Goal: Information Seeking & Learning: Learn about a topic

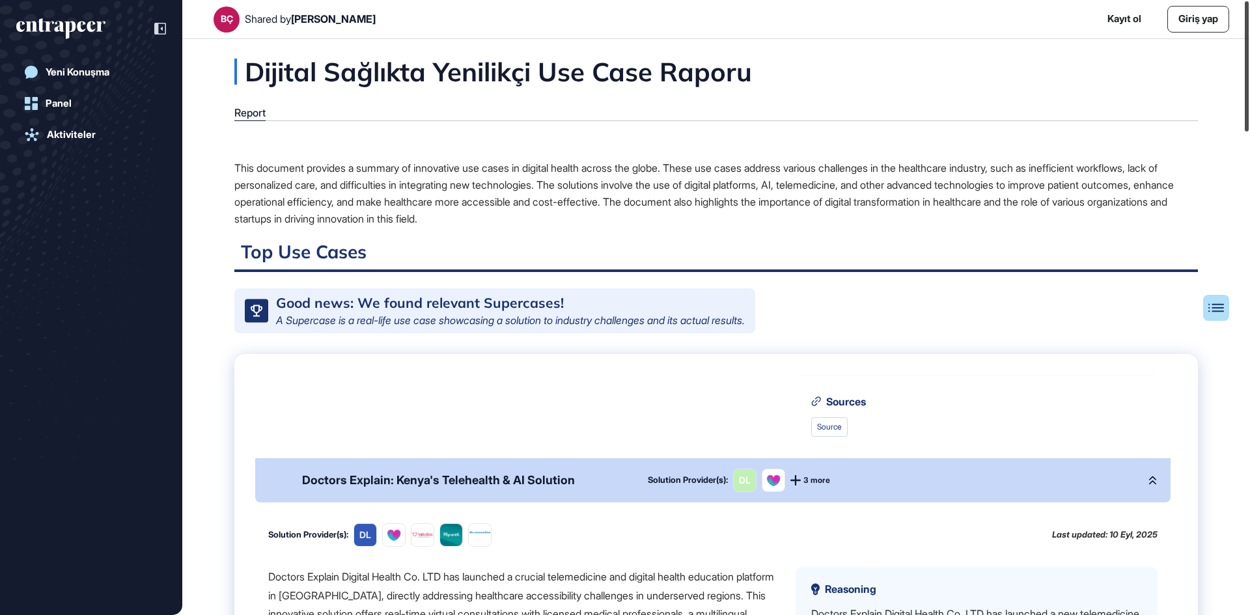
drag, startPoint x: 1245, startPoint y: 403, endPoint x: 1249, endPoint y: 25, distance: 377.6
click at [1249, 25] on div at bounding box center [1247, 66] width 4 height 130
click at [531, 187] on div "This document provides a summary of innovative use cases in digital health acro…" at bounding box center [716, 193] width 964 height 68
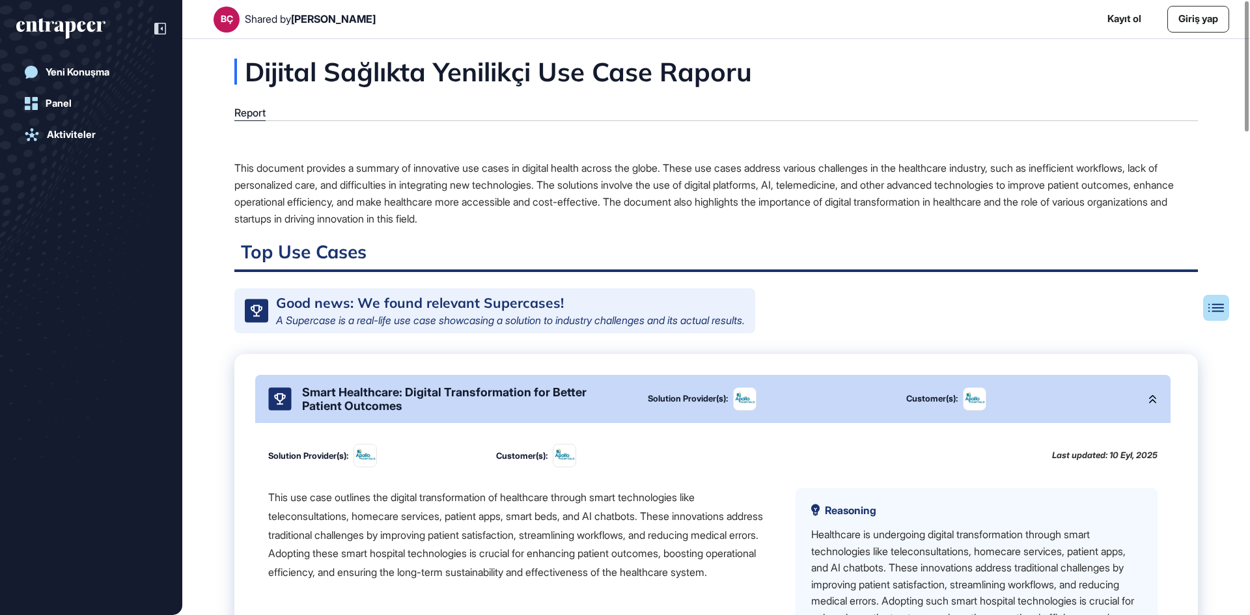
click at [365, 520] on div "This use case outlines the digital transformation of healthcare through smart t…" at bounding box center [521, 535] width 506 height 94
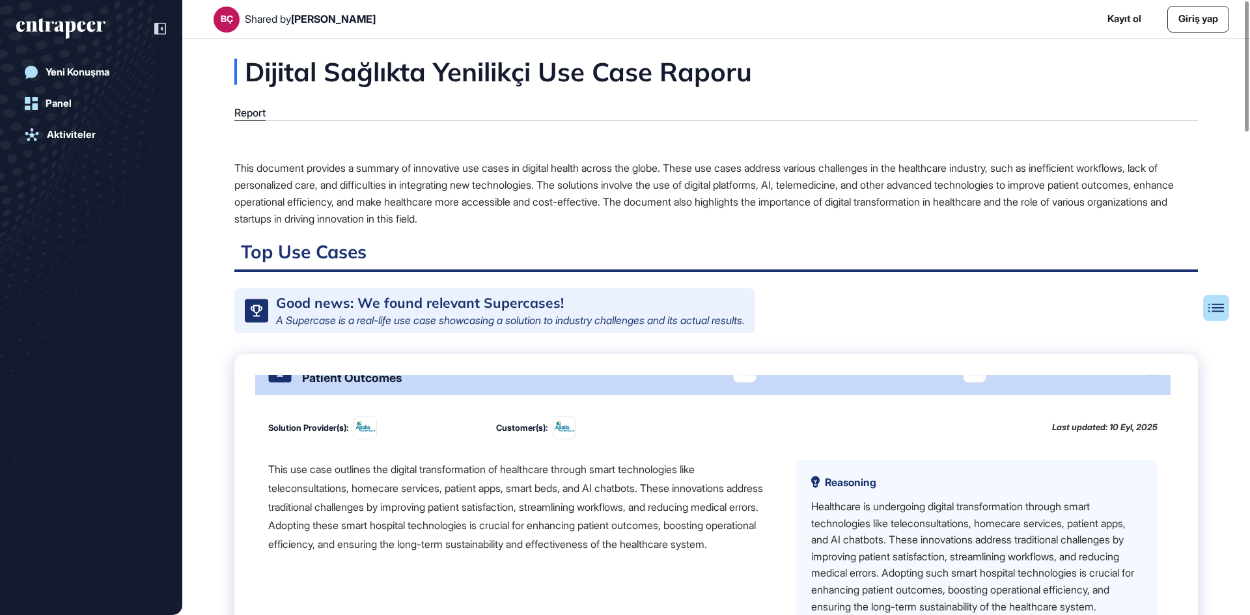
scroll to position [52, 0]
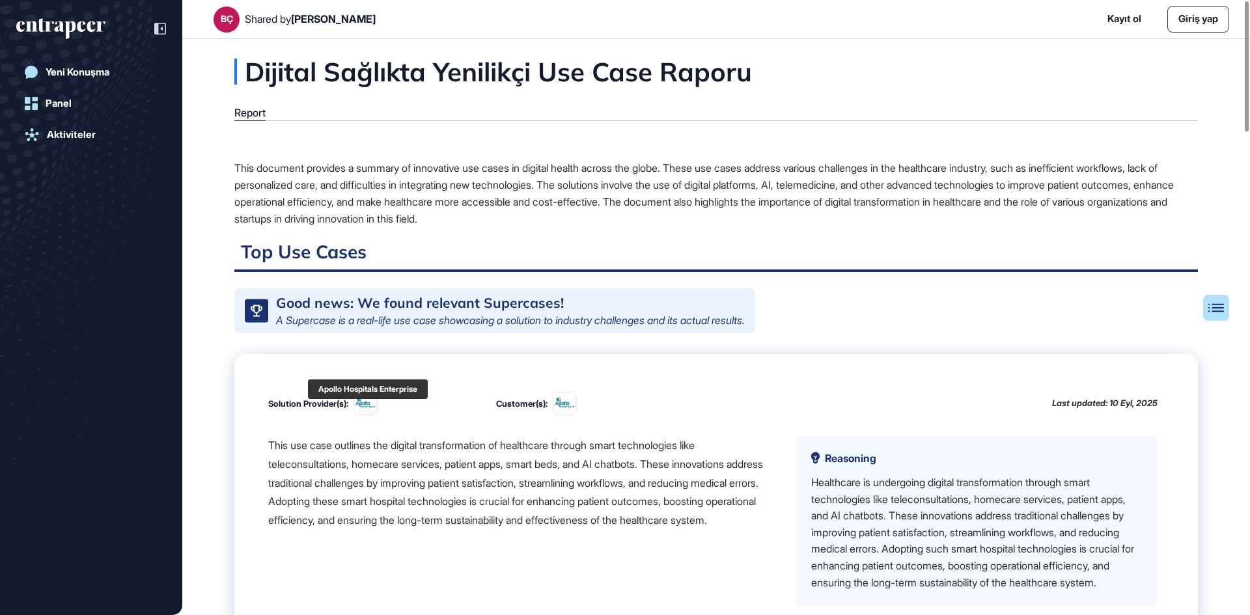
click at [375, 410] on img at bounding box center [365, 404] width 22 height 22
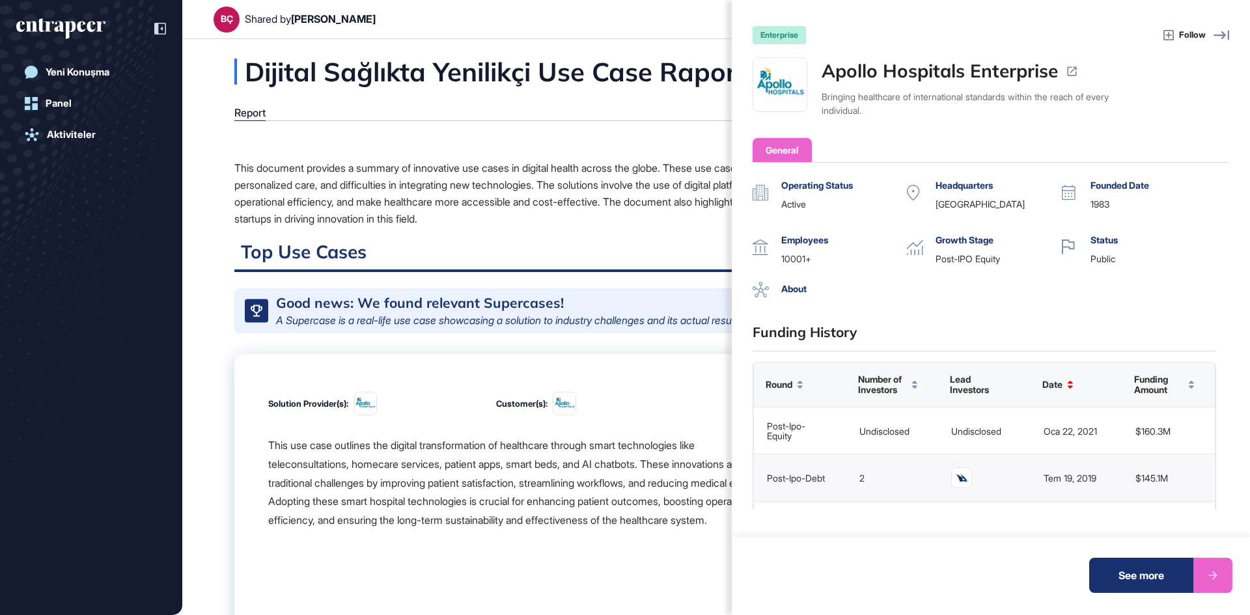
click at [512, 473] on div "enterprise Follow Apollo Hospitals Enterprise Bringing healthcare of internatio…" at bounding box center [625, 307] width 1250 height 615
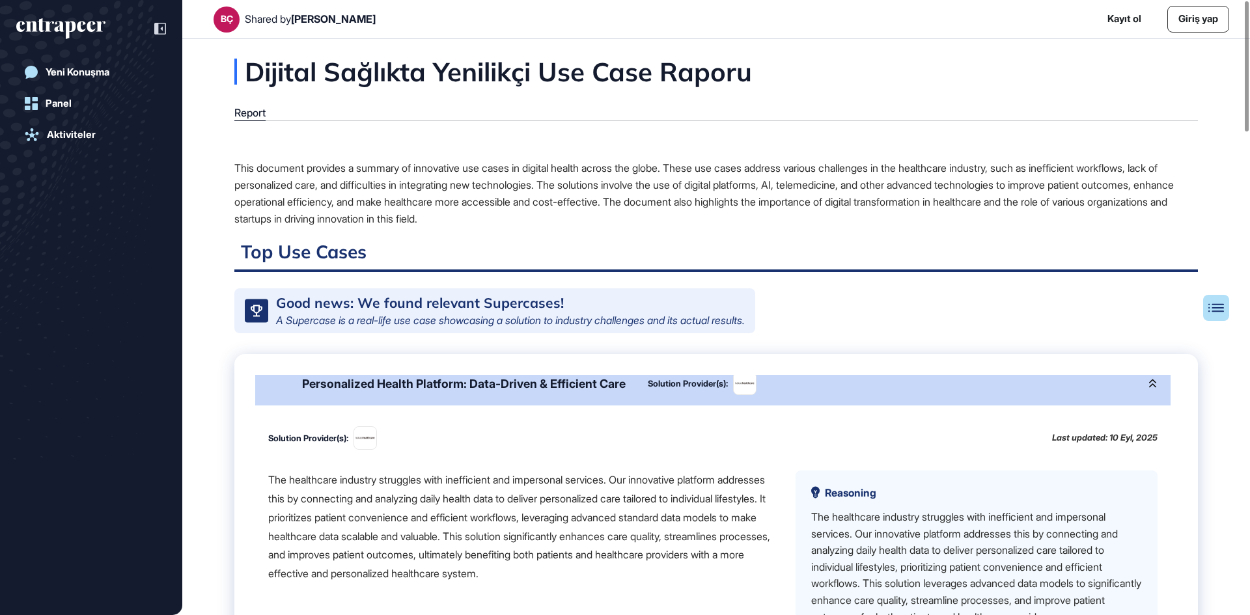
scroll to position [949, 0]
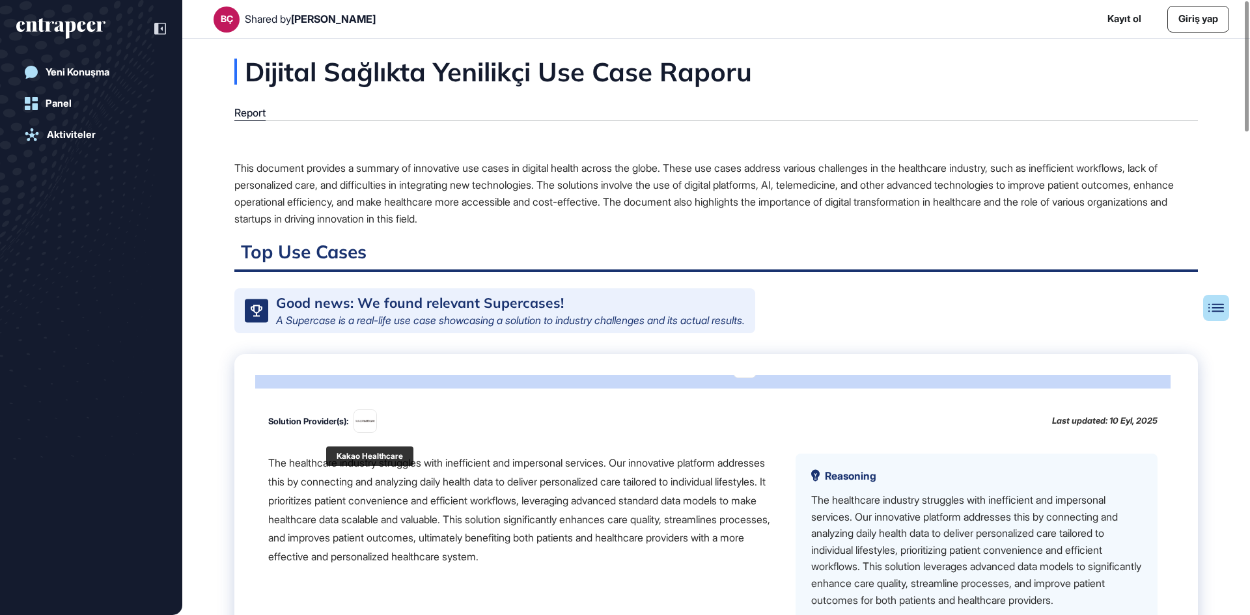
click at [373, 425] on img at bounding box center [365, 421] width 22 height 7
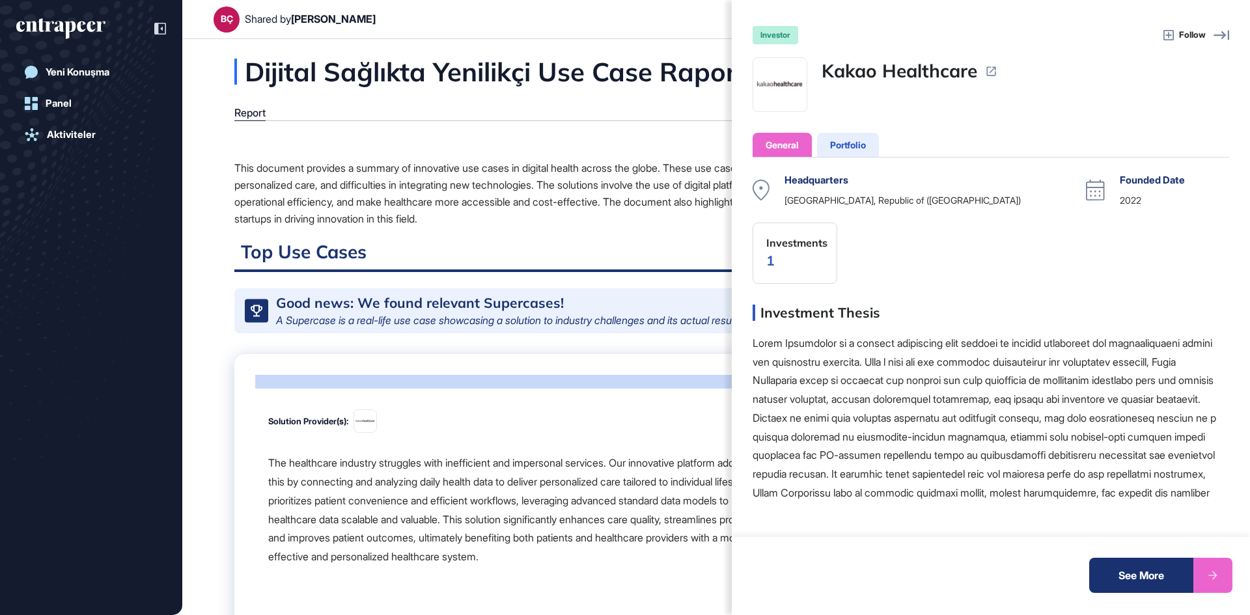
click at [1202, 31] on span "Follow" at bounding box center [1192, 35] width 27 height 13
click at [1192, 83] on div "investor Follow Kakao Healthcare General Portfolio Headquarters Korea, Republic…" at bounding box center [991, 307] width 518 height 615
click at [468, 531] on div "investor Follow Kakao Healthcare General Portfolio Headquarters Korea, Republic…" at bounding box center [625, 307] width 1250 height 615
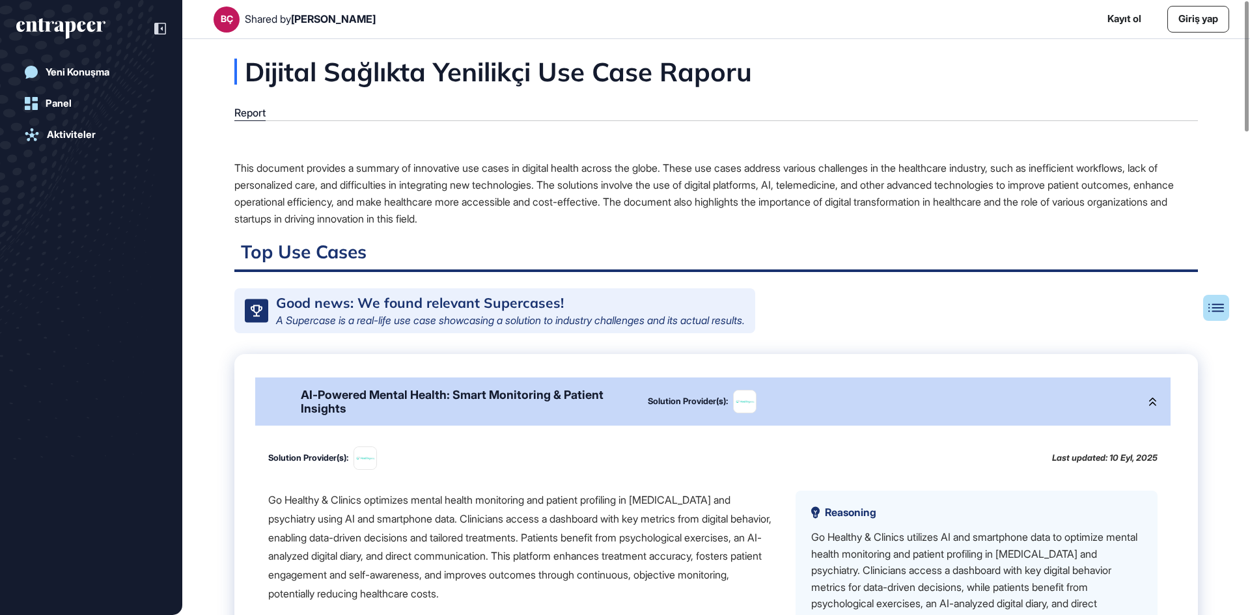
scroll to position [1320, 0]
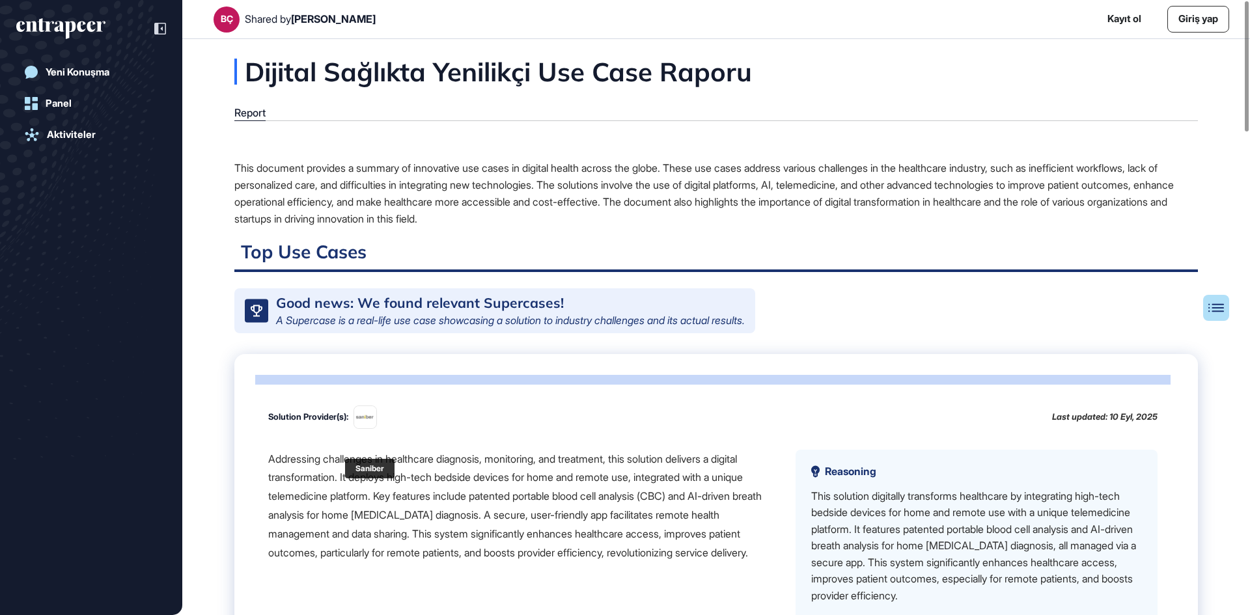
click at [369, 428] on figure at bounding box center [365, 417] width 22 height 22
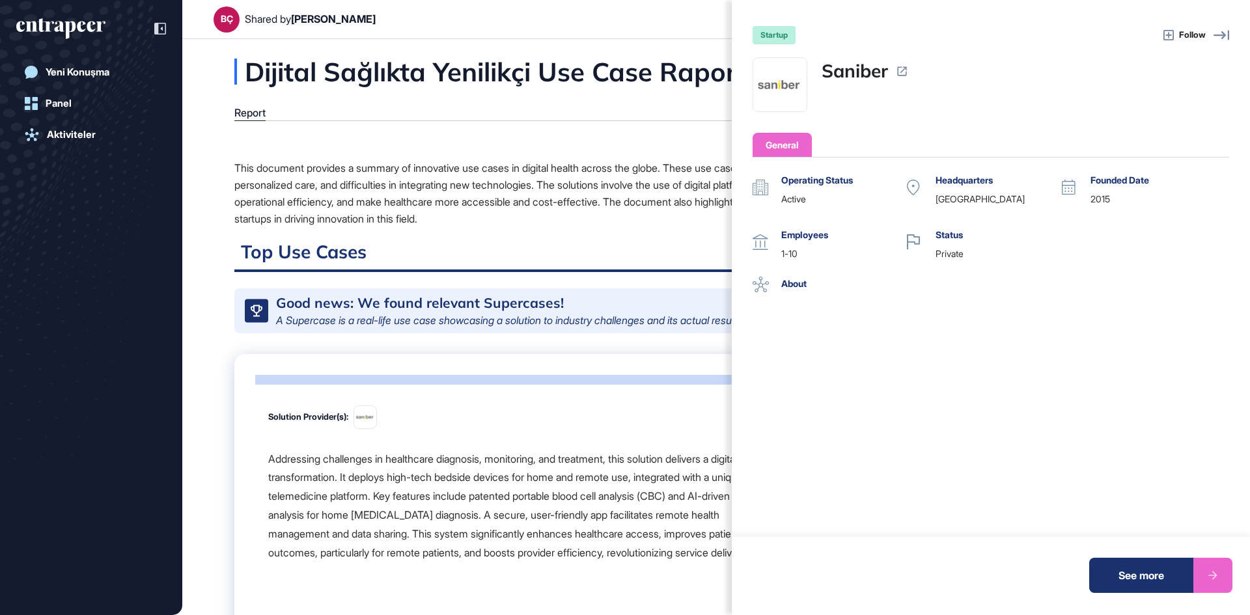
click at [554, 191] on div "startup Follow Saniber General Operating Status active Headquarters Turkey Foun…" at bounding box center [625, 307] width 1250 height 615
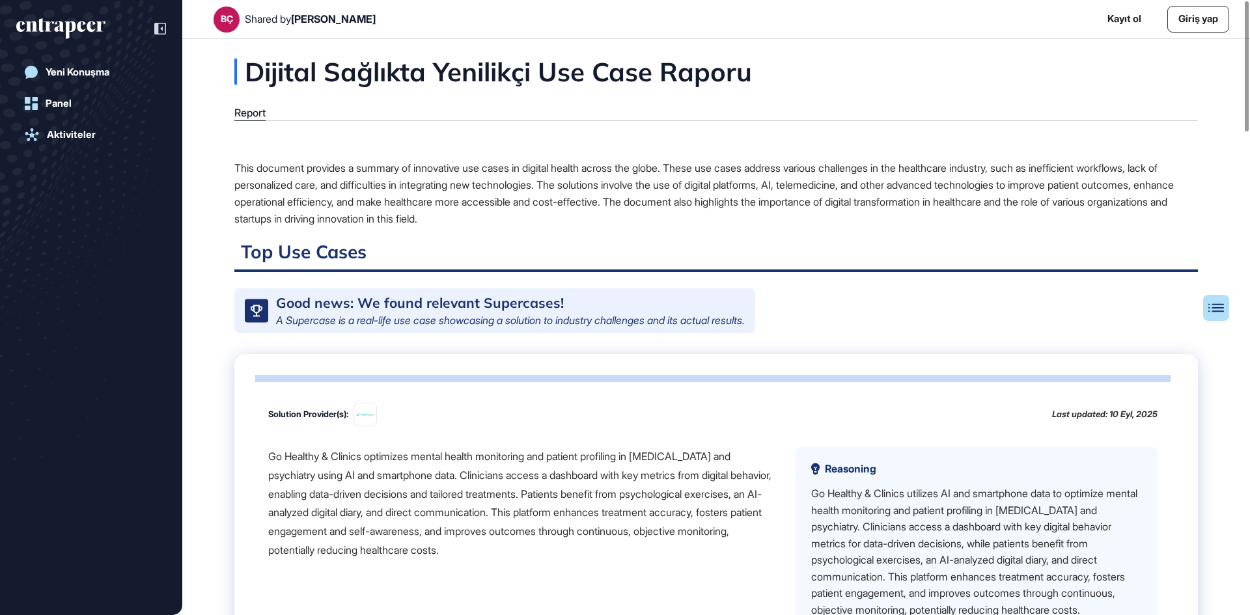
scroll to position [1712, 0]
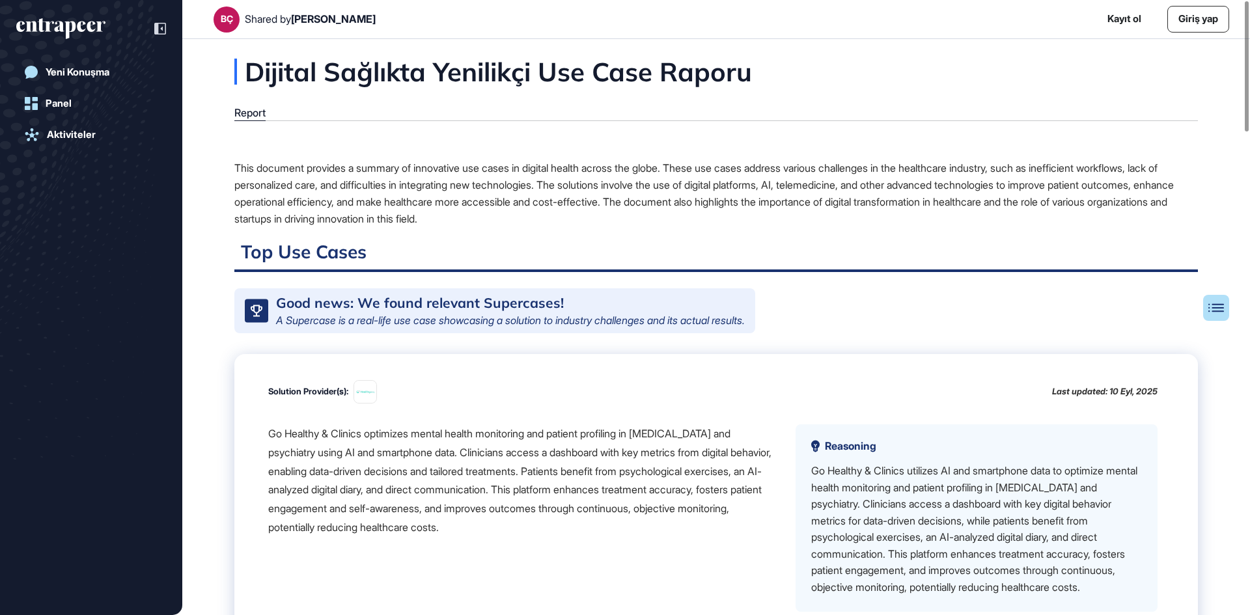
click at [314, 197] on div "This document provides a summary of innovative use cases in digital health acro…" at bounding box center [716, 193] width 964 height 68
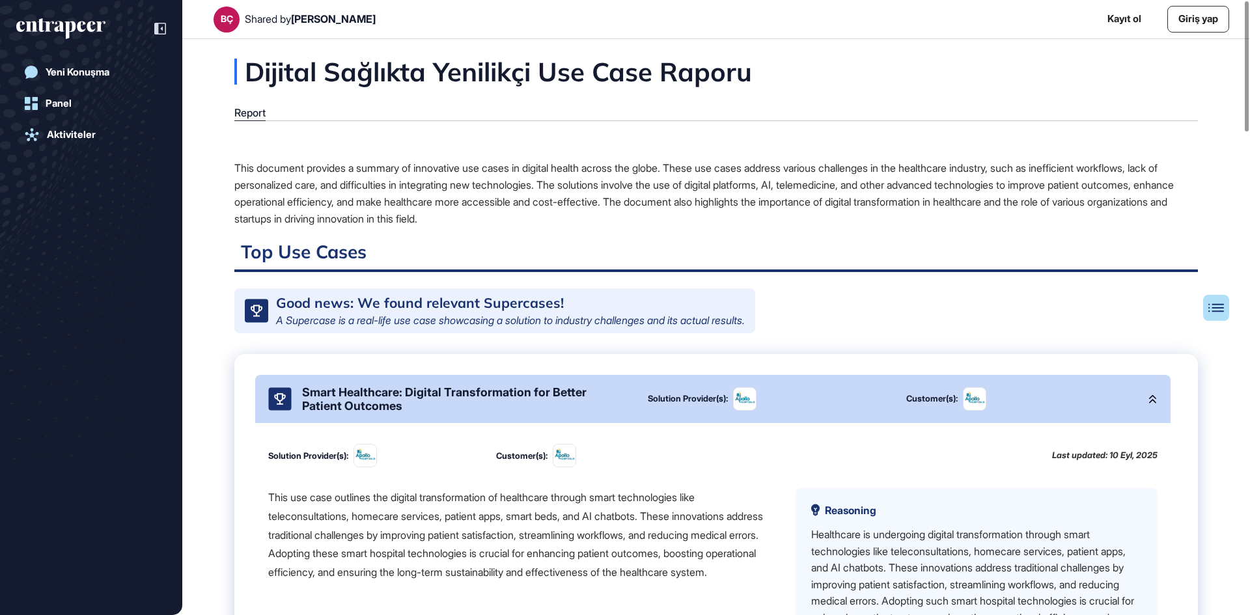
click at [378, 527] on div "This use case outlines the digital transformation of healthcare through smart t…" at bounding box center [521, 535] width 506 height 94
click at [1169, 486] on div "Smart Healthcare: Digital Transformation for Better Patient Outcomes Solution P…" at bounding box center [716, 616] width 922 height 482
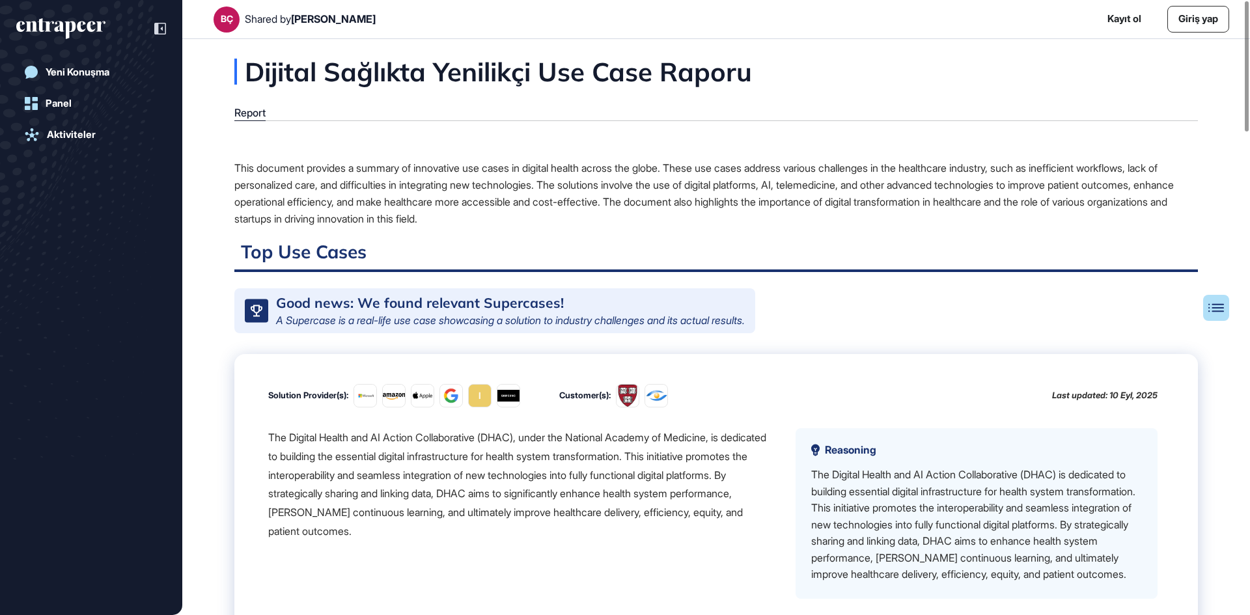
scroll to position [1670, 0]
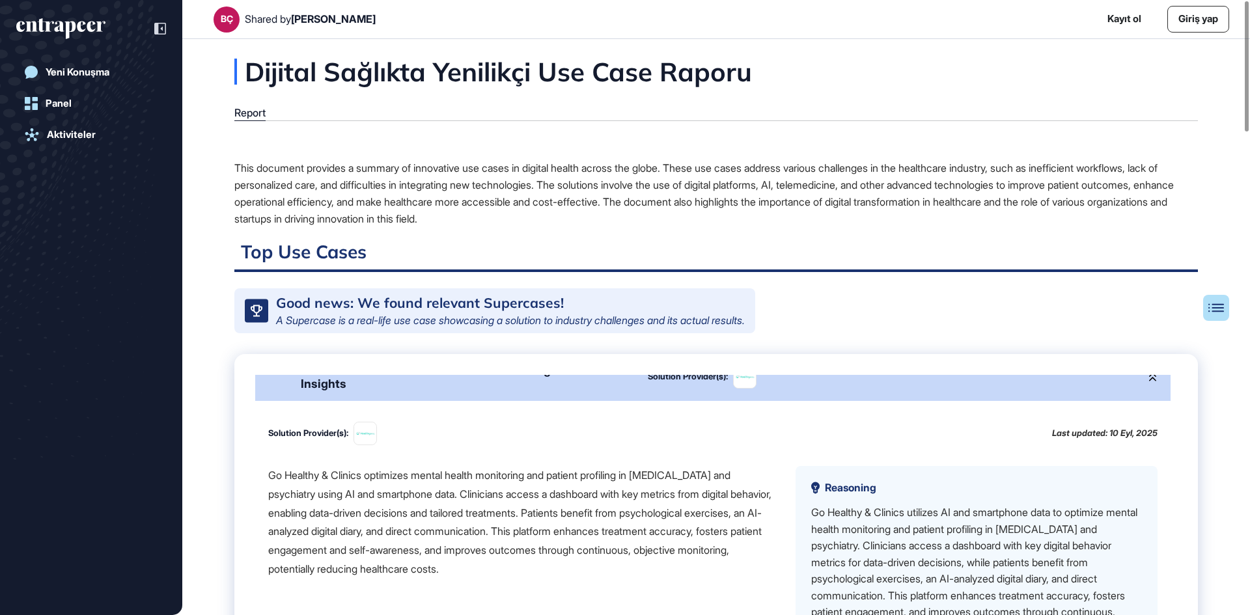
click at [383, 544] on div "Go Healthy & Clinics optimizes mental health monitoring and patient profiling i…" at bounding box center [521, 522] width 506 height 113
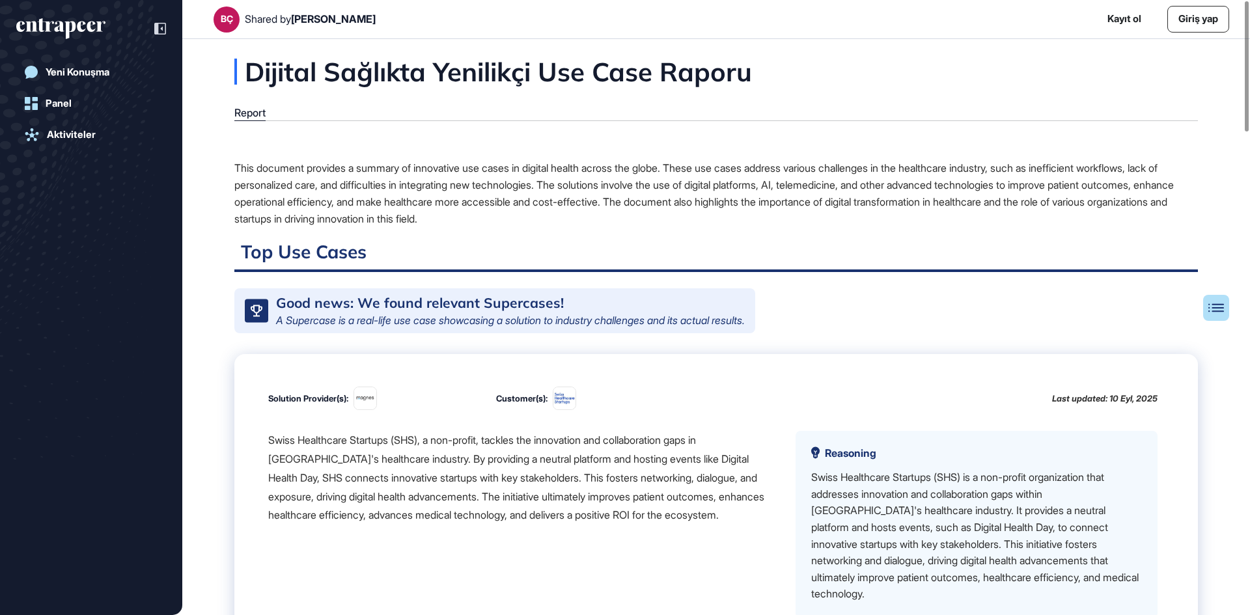
scroll to position [2516, 0]
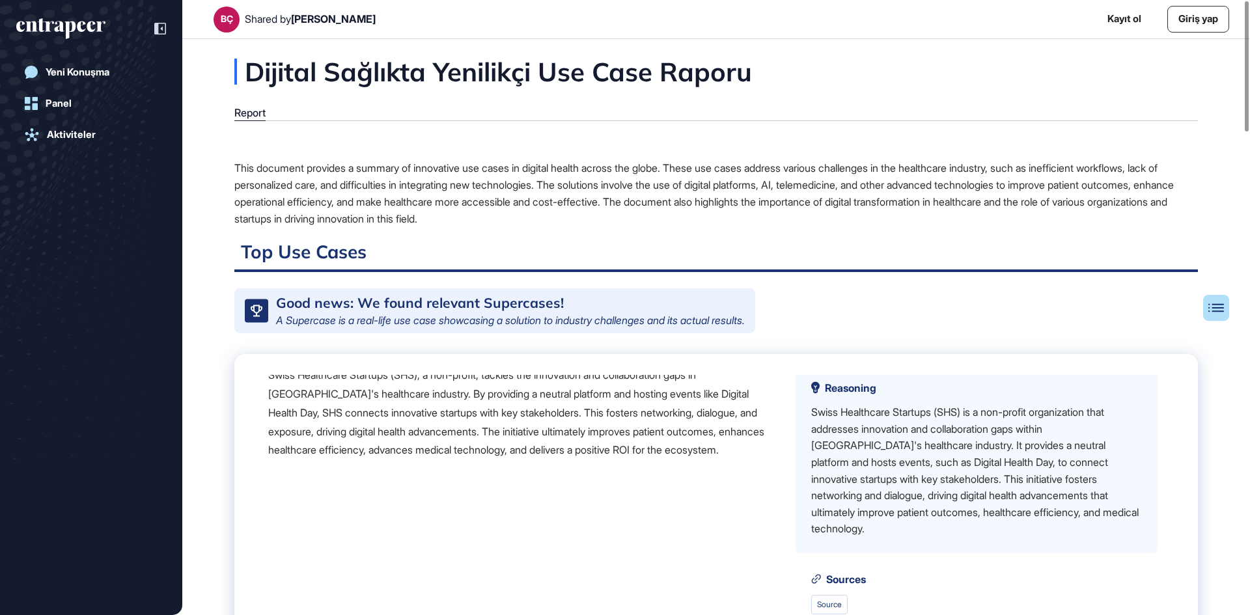
click at [574, 460] on div "Swiss Healthcare Startups (SHS), a non-profit, tackles the innovation and colla…" at bounding box center [521, 413] width 506 height 94
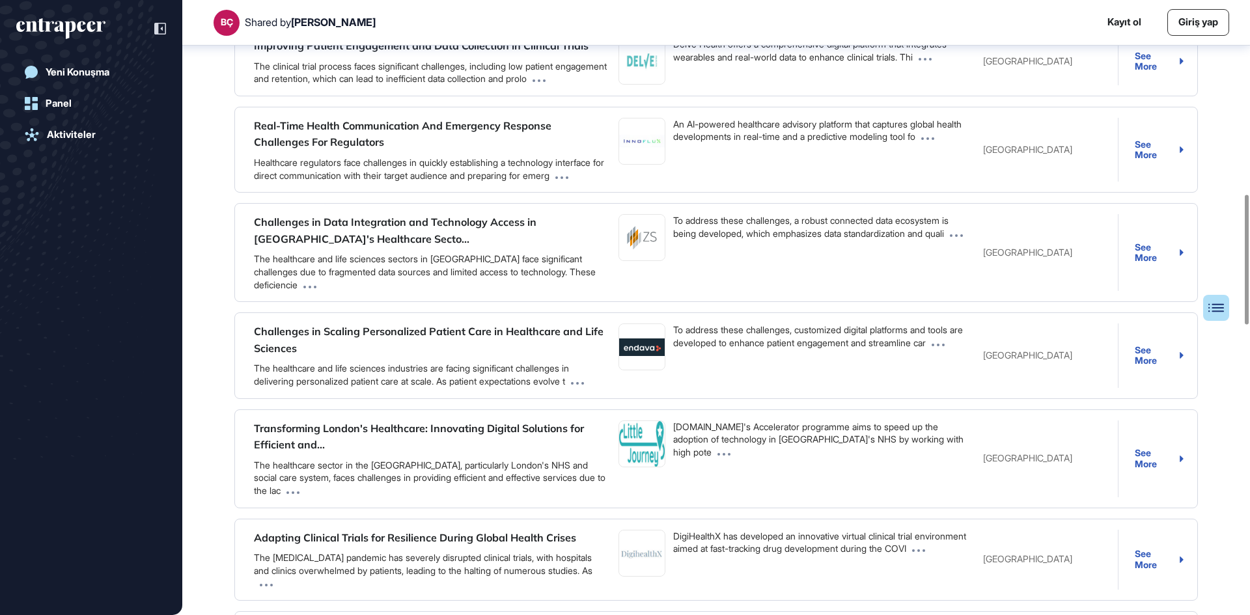
scroll to position [788, 0]
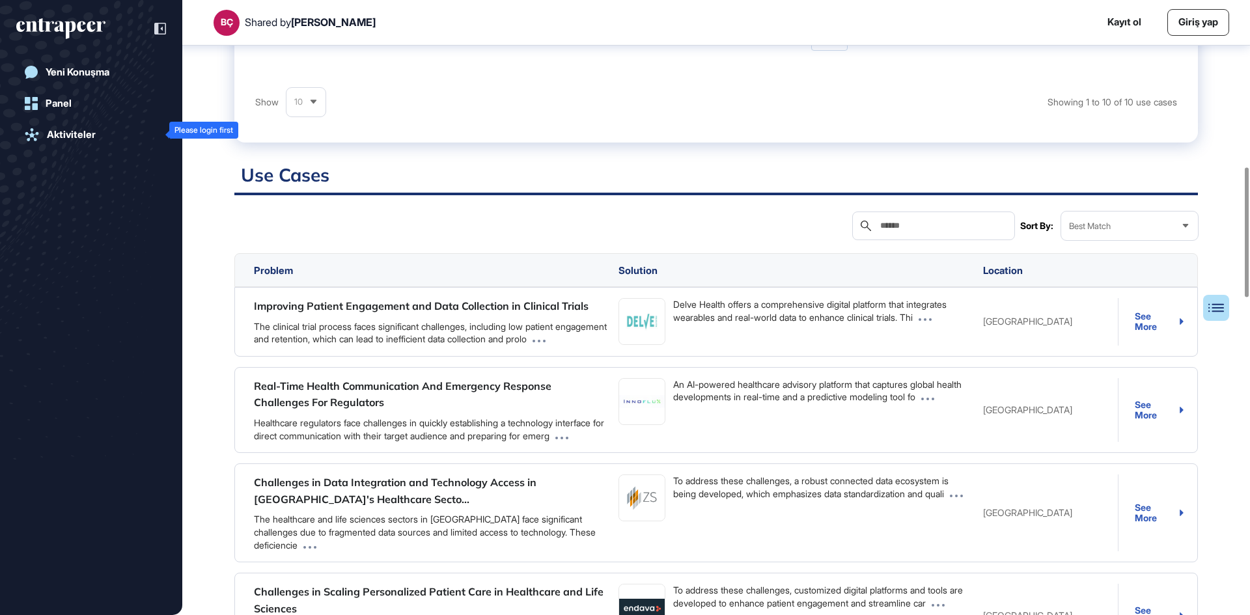
click at [76, 130] on div "Aktiviteler" at bounding box center [71, 135] width 49 height 12
click at [42, 96] on div "Panel" at bounding box center [91, 103] width 150 height 26
click at [81, 126] on div "Aktiviteler" at bounding box center [91, 135] width 150 height 26
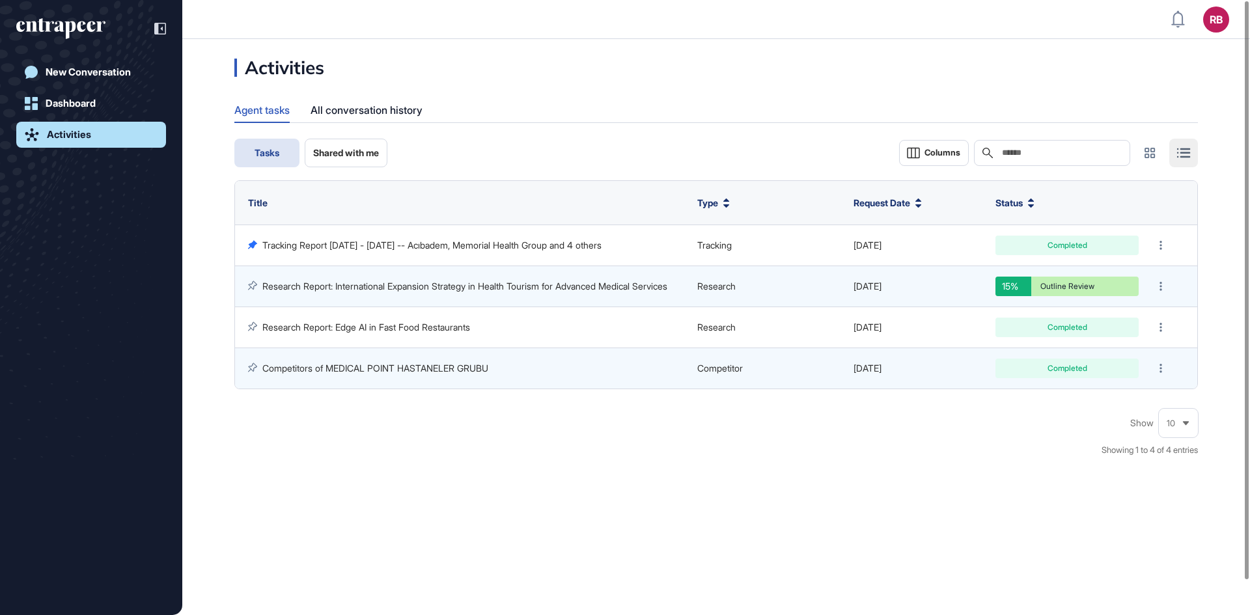
scroll to position [1, 1]
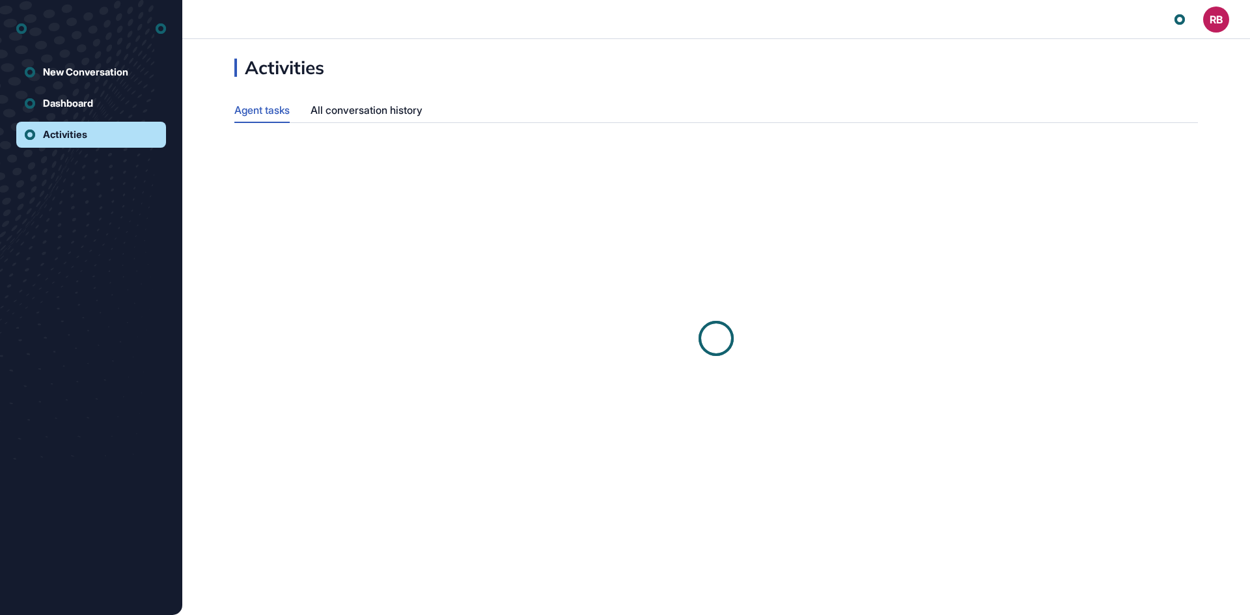
scroll to position [1, 1]
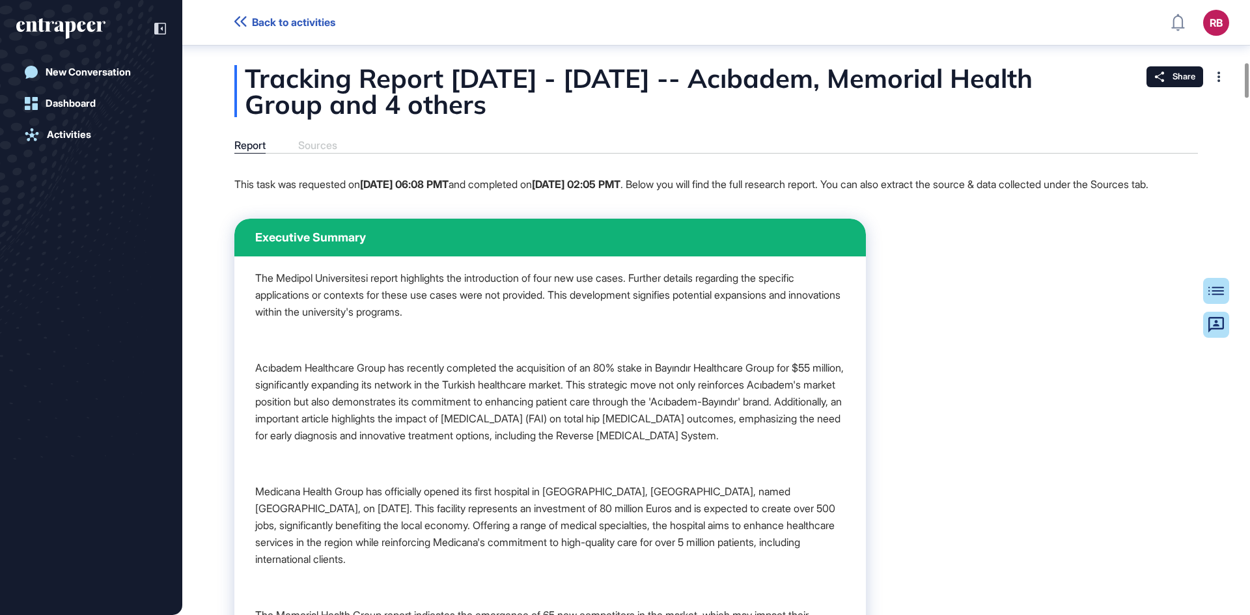
scroll to position [1114, 0]
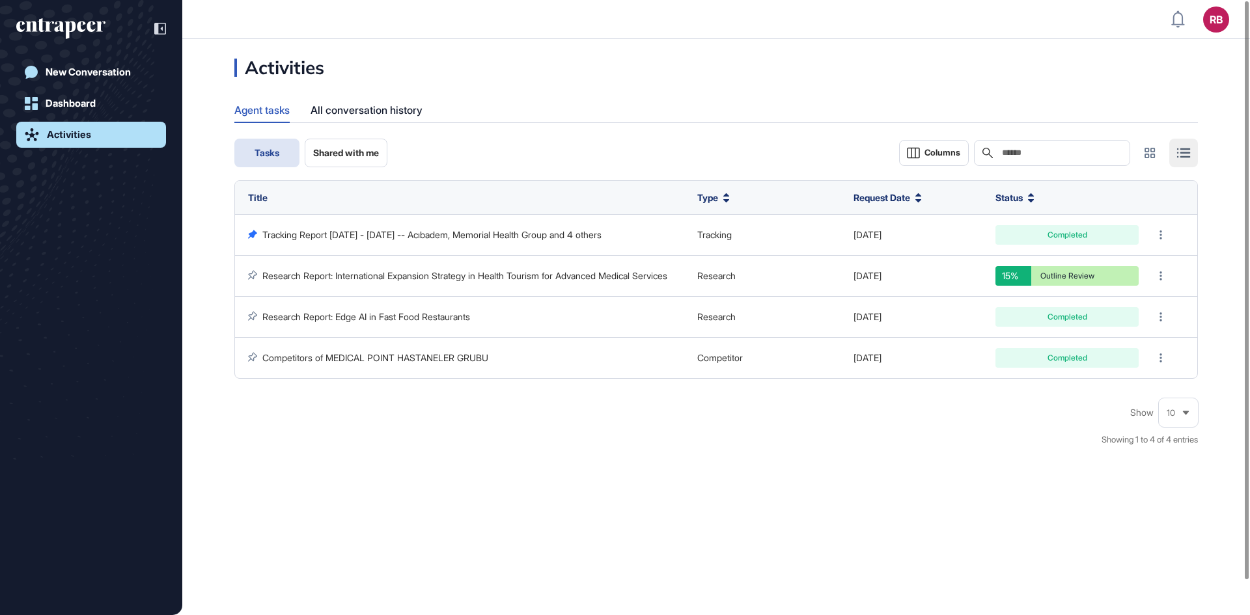
scroll to position [1, 1]
click at [81, 64] on link "New Conversation" at bounding box center [91, 72] width 150 height 26
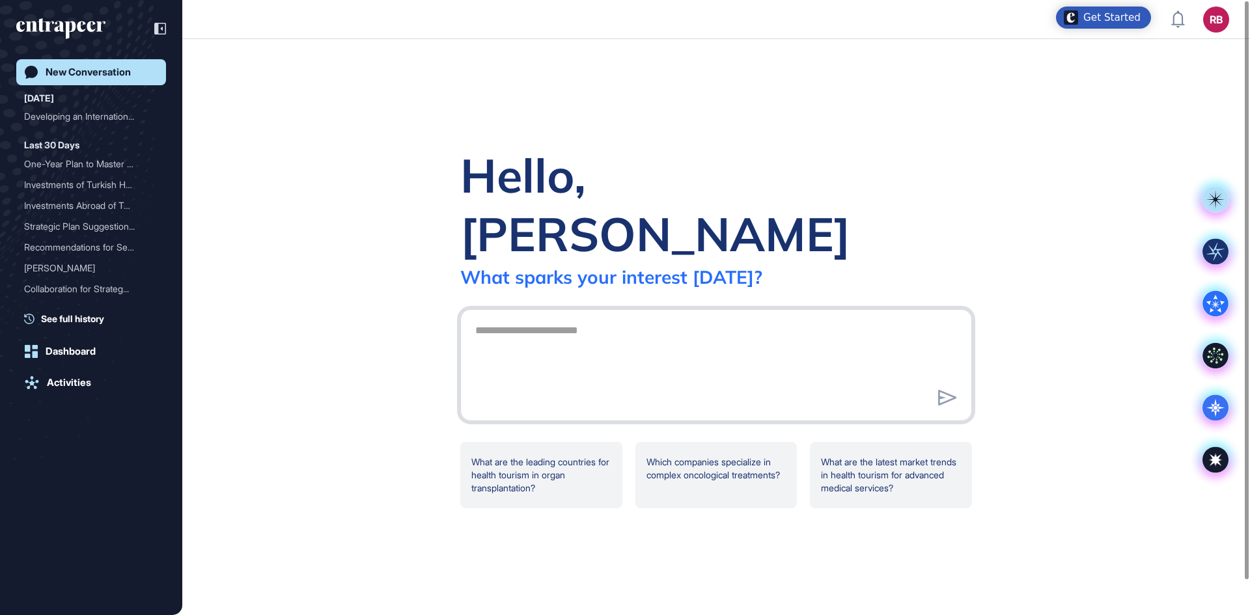
click at [514, 318] on textarea at bounding box center [715, 363] width 497 height 91
paste textarea "**********"
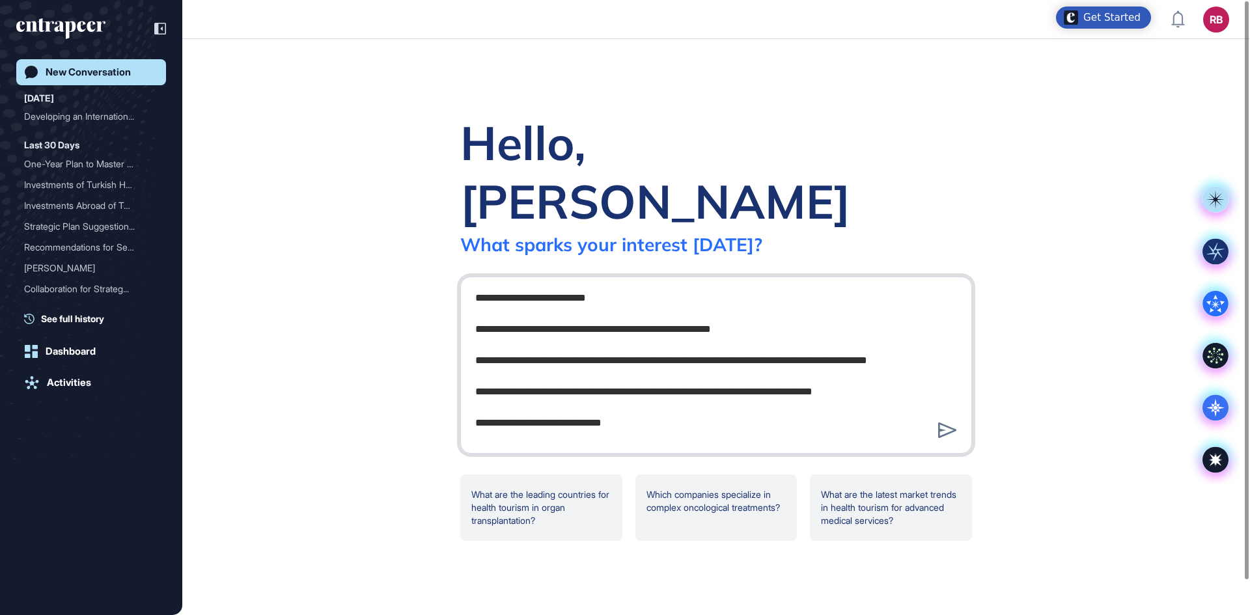
drag, startPoint x: 960, startPoint y: 384, endPoint x: 960, endPoint y: 243, distance: 140.6
click at [960, 243] on div "Hello, [PERSON_NAME] What sparks your interest [DATE]? What are the leading cou…" at bounding box center [715, 327] width 553 height 428
type textarea "**********"
click at [967, 370] on div at bounding box center [716, 365] width 512 height 177
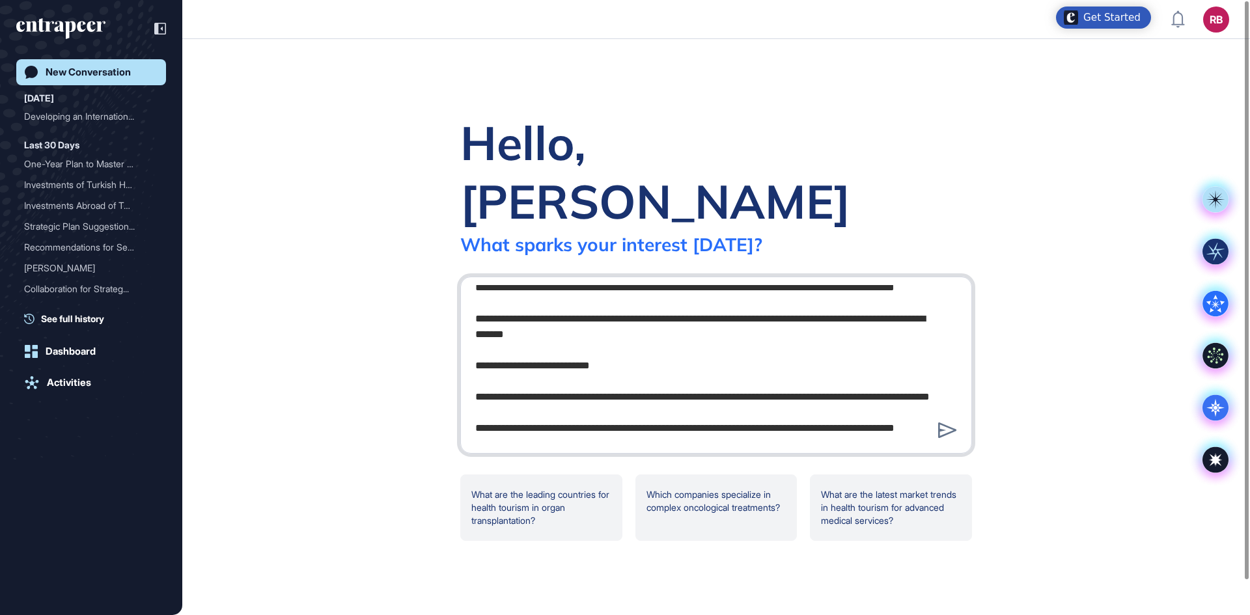
scroll to position [410, 0]
drag, startPoint x: 966, startPoint y: 375, endPoint x: 966, endPoint y: 397, distance: 22.1
click at [966, 397] on div at bounding box center [716, 365] width 512 height 177
drag, startPoint x: 773, startPoint y: 400, endPoint x: 786, endPoint y: 443, distance: 45.5
click at [786, 443] on div "Hello, [PERSON_NAME] What sparks your interest [DATE]? What are the leading cou…" at bounding box center [715, 327] width 553 height 428
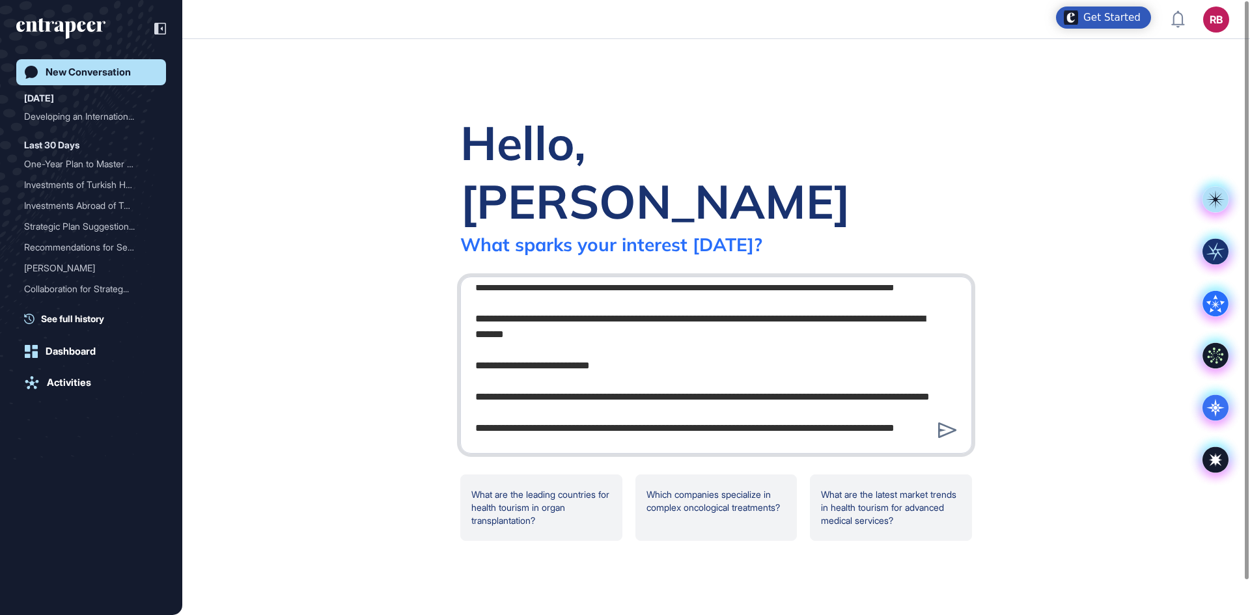
scroll to position [432, 0]
click at [628, 396] on textarea at bounding box center [715, 363] width 497 height 156
click at [948, 423] on icon at bounding box center [947, 431] width 19 height 16
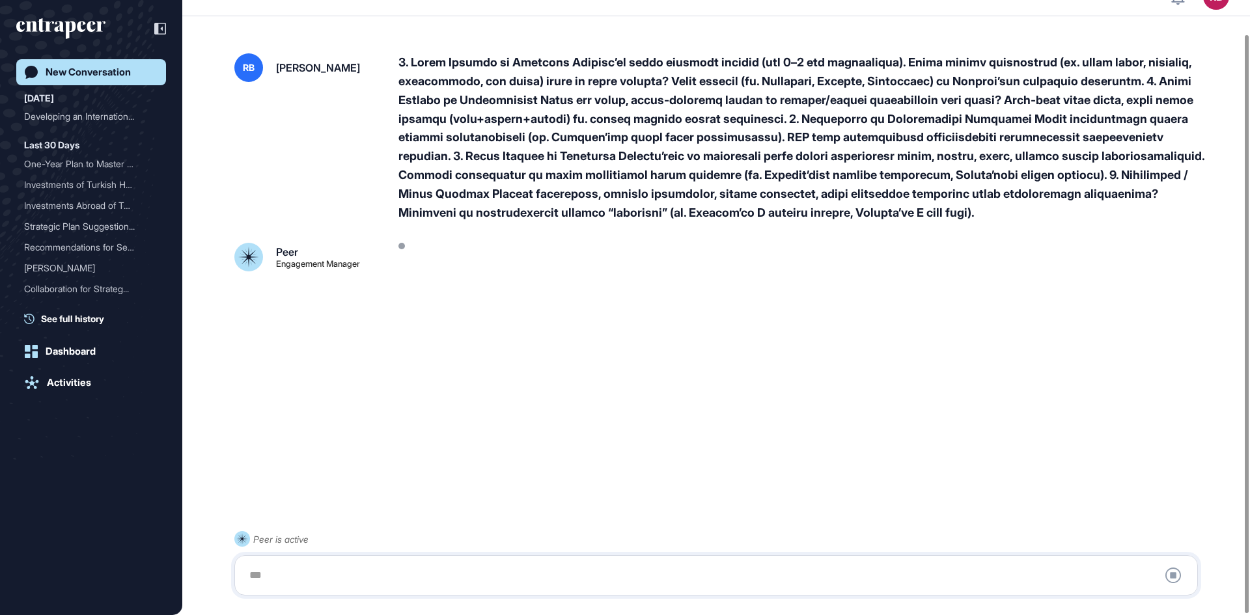
scroll to position [36, 0]
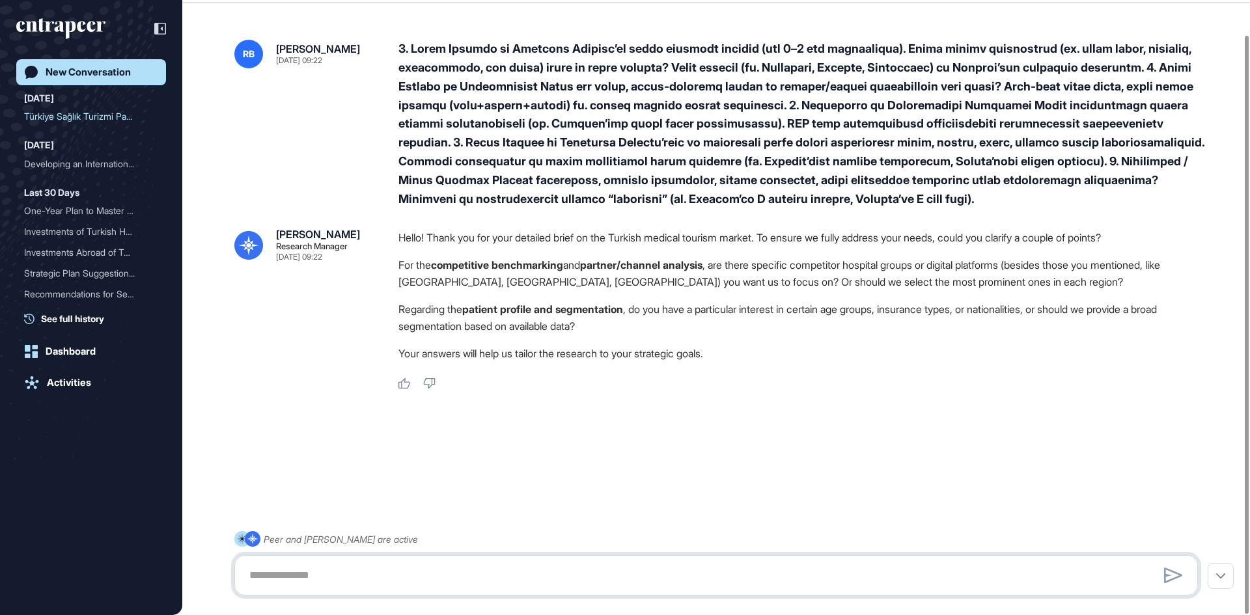
click at [334, 583] on textarea at bounding box center [716, 575] width 949 height 26
drag, startPoint x: 334, startPoint y: 582, endPoint x: 329, endPoint y: 587, distance: 6.9
click at [332, 583] on textarea at bounding box center [716, 575] width 949 height 26
type textarea "*"
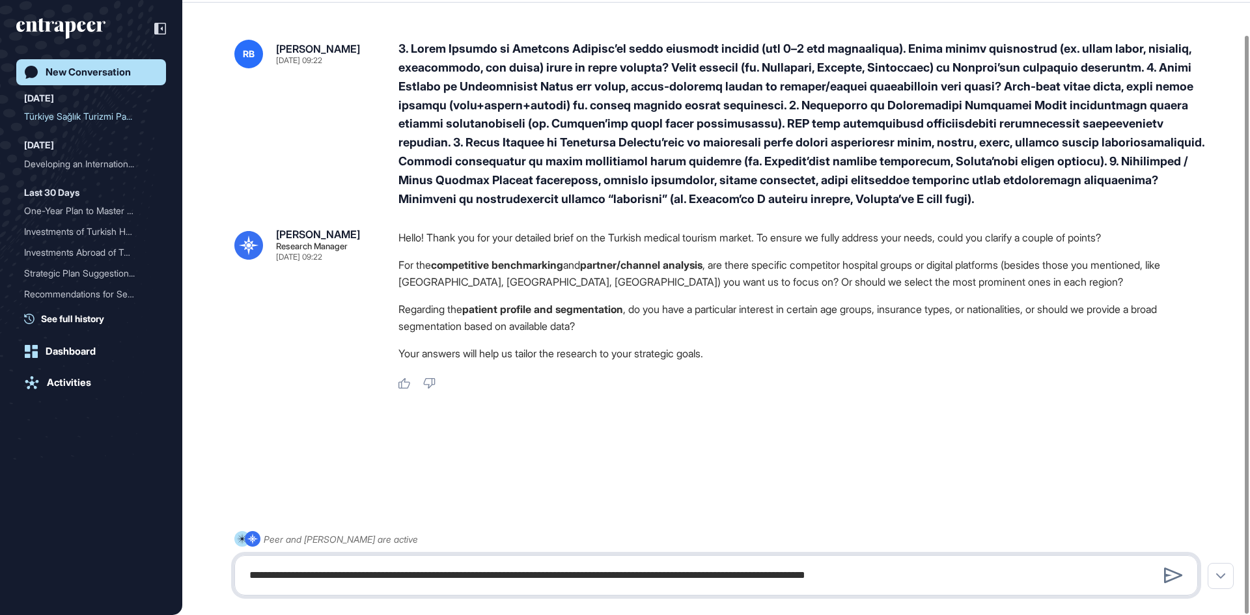
type textarea "**********"
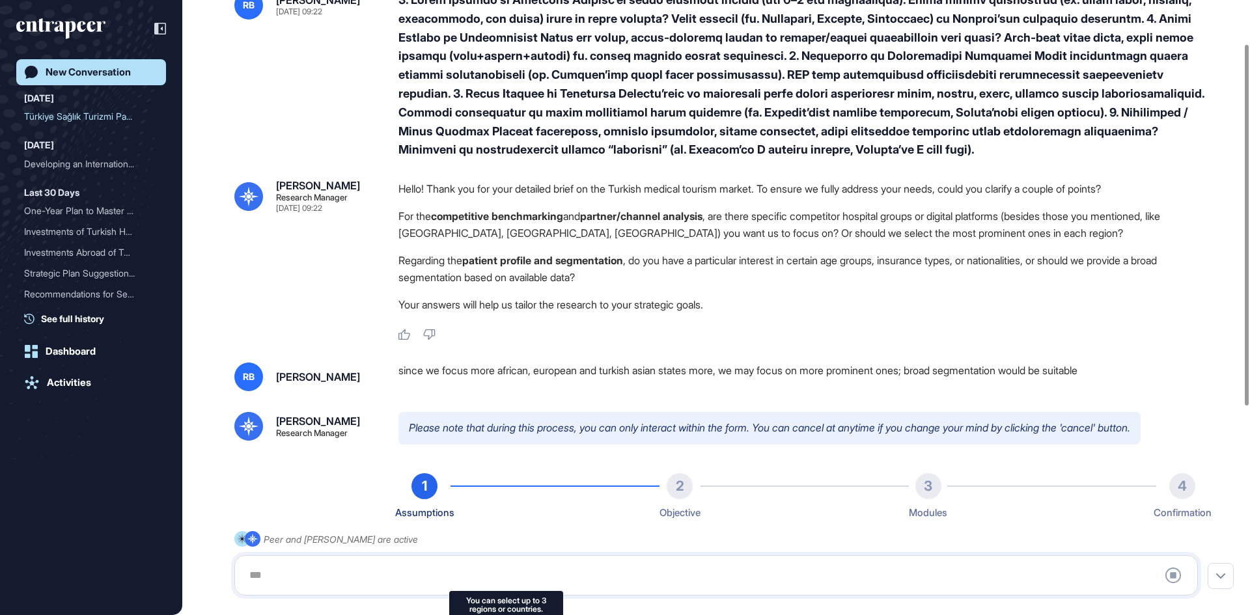
scroll to position [3, 0]
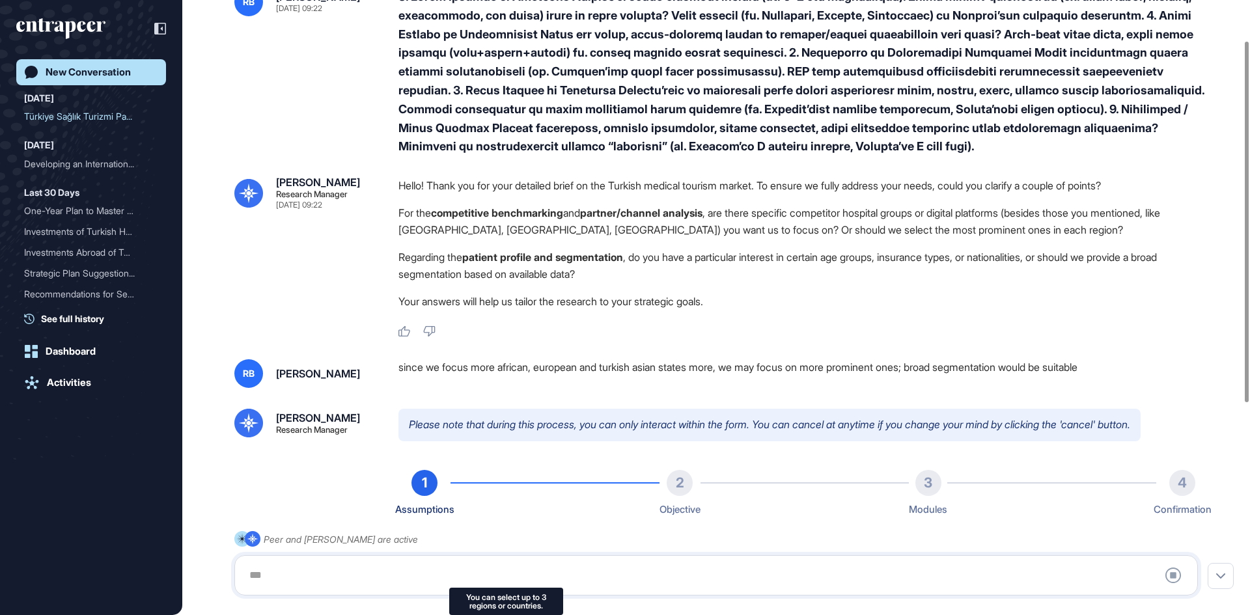
type input "*********"
type input "*"
type input "**********"
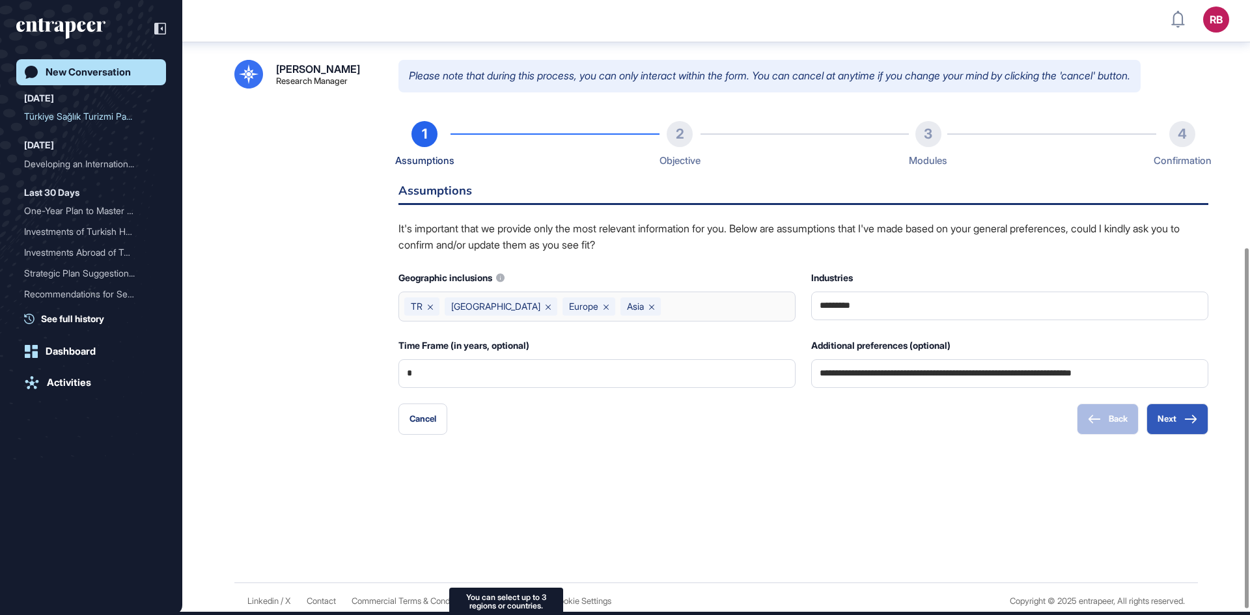
scroll to position [433, 0]
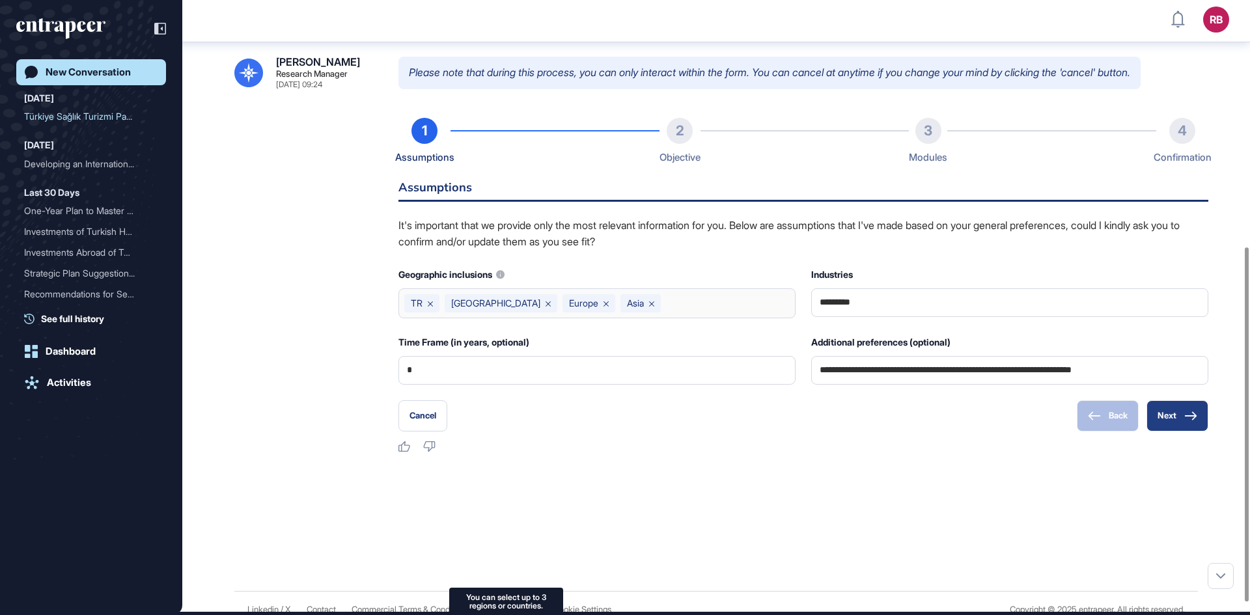
click at [1181, 417] on button "Next" at bounding box center [1177, 415] width 62 height 31
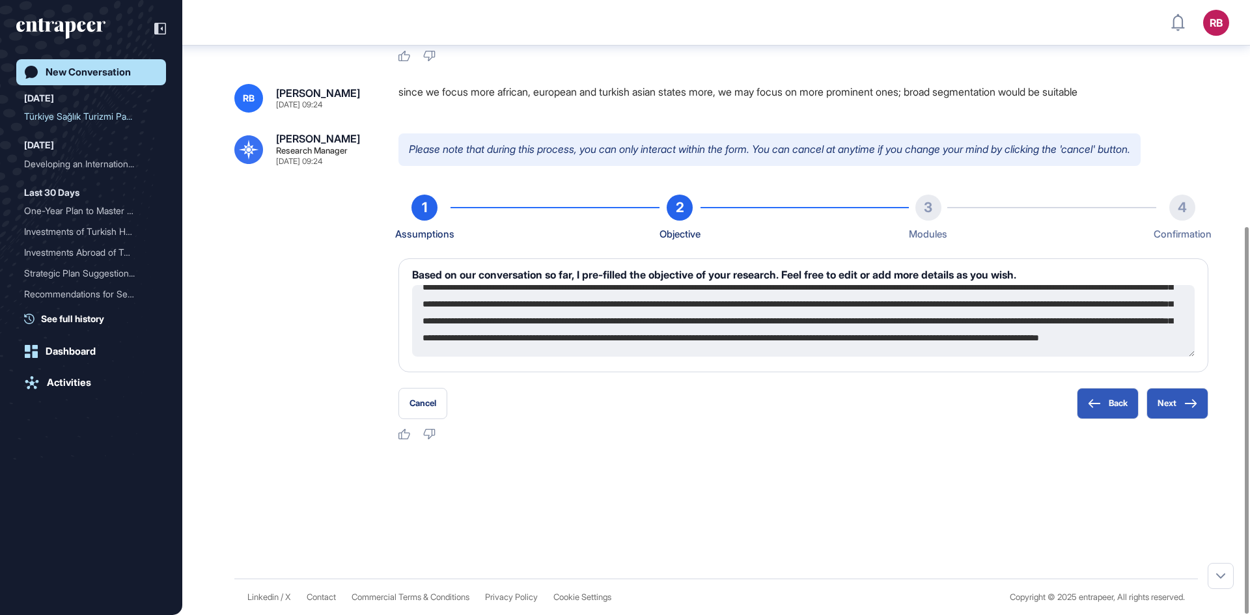
scroll to position [68, 0]
click at [1175, 394] on button "Next" at bounding box center [1177, 403] width 62 height 31
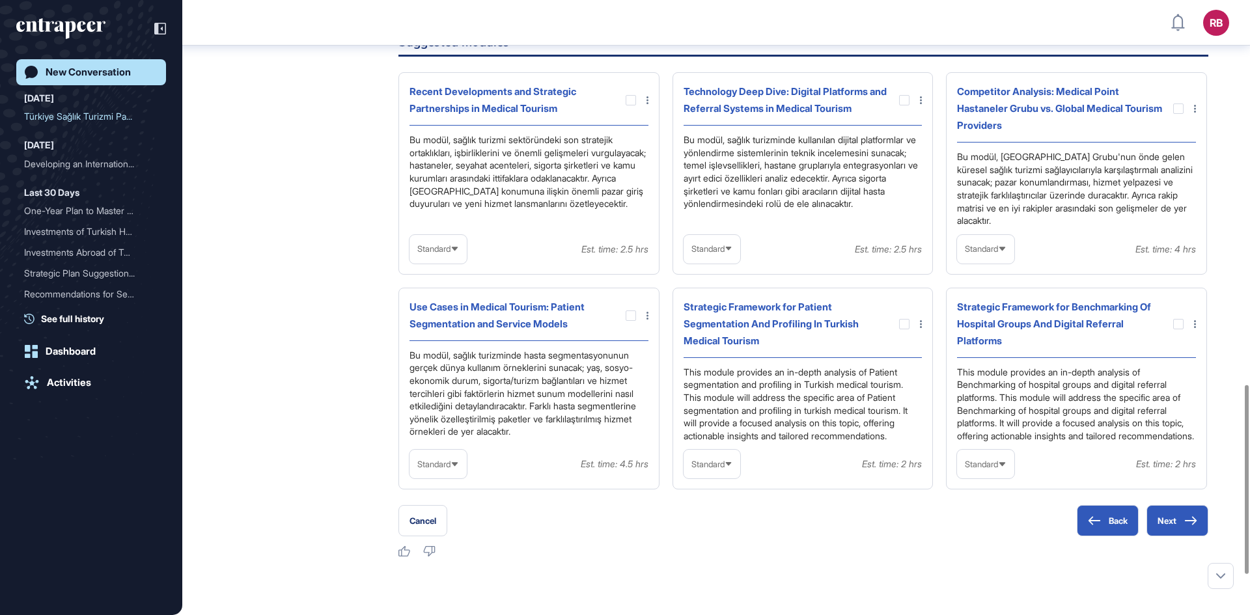
scroll to position [615, 1250]
click at [74, 70] on div "New Conversation" at bounding box center [88, 72] width 85 height 12
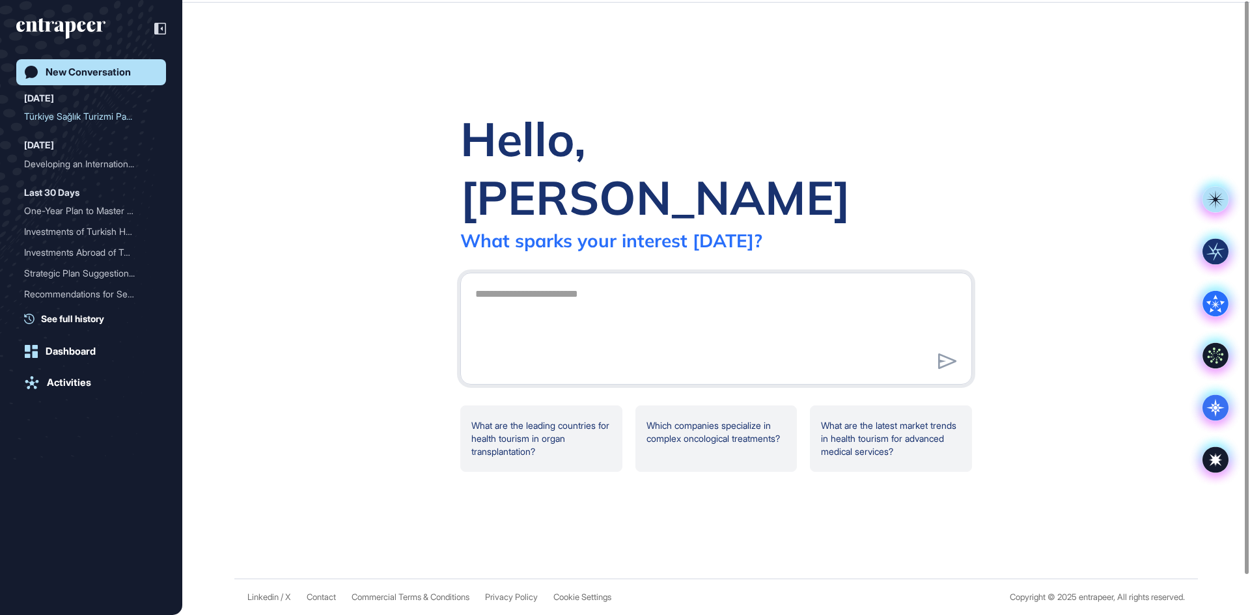
scroll to position [0, 0]
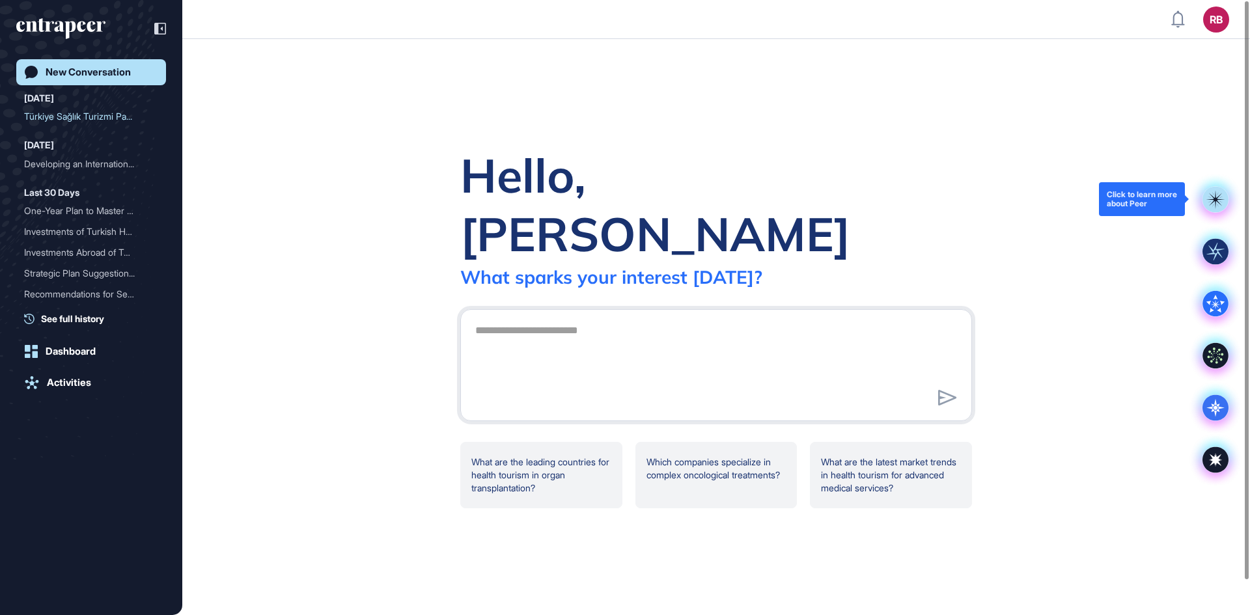
click at [1216, 188] on rect at bounding box center [1215, 199] width 26 height 26
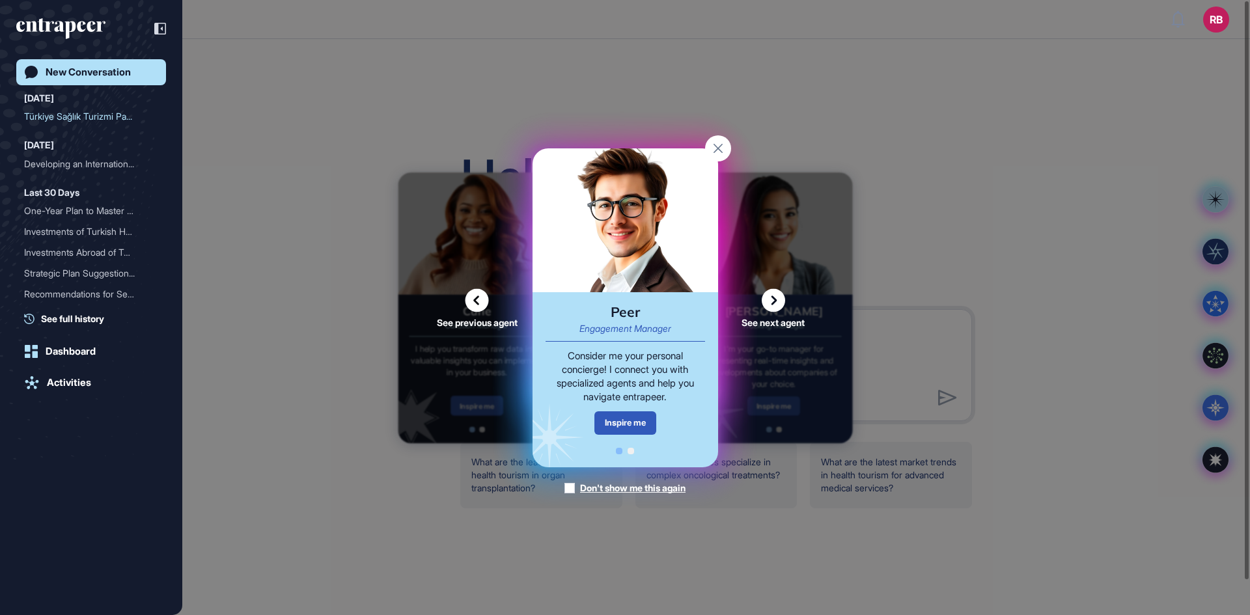
click at [771, 304] on icon at bounding box center [773, 299] width 23 height 23
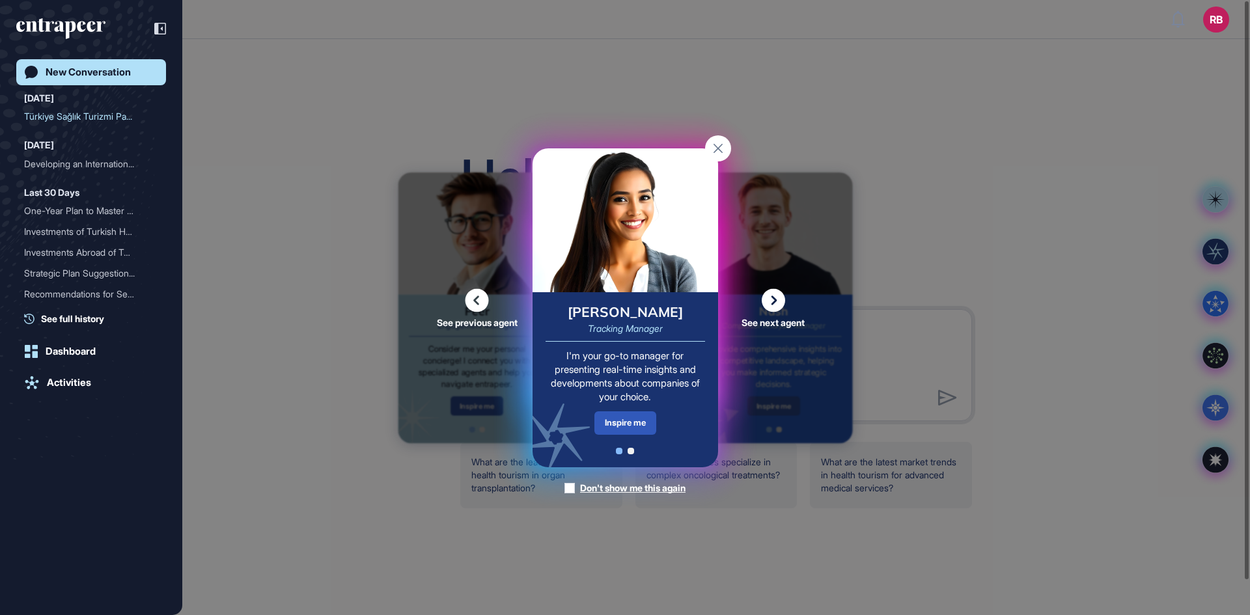
click at [777, 299] on icon at bounding box center [773, 299] width 23 height 23
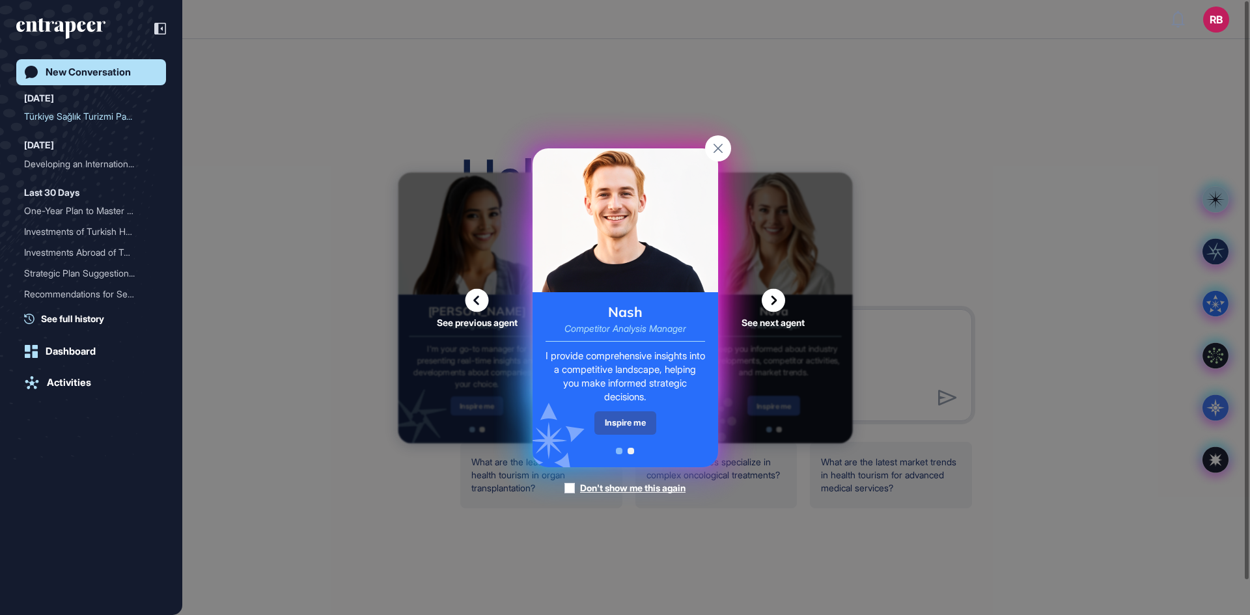
click at [771, 301] on icon at bounding box center [773, 299] width 23 height 23
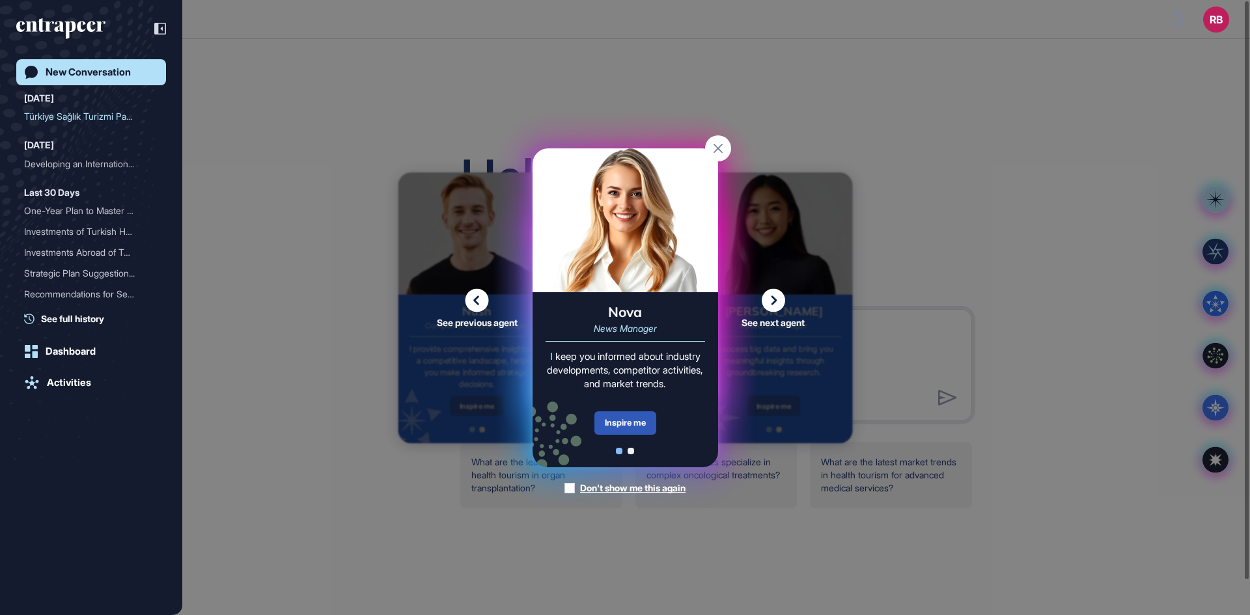
click at [771, 297] on icon at bounding box center [773, 299] width 23 height 23
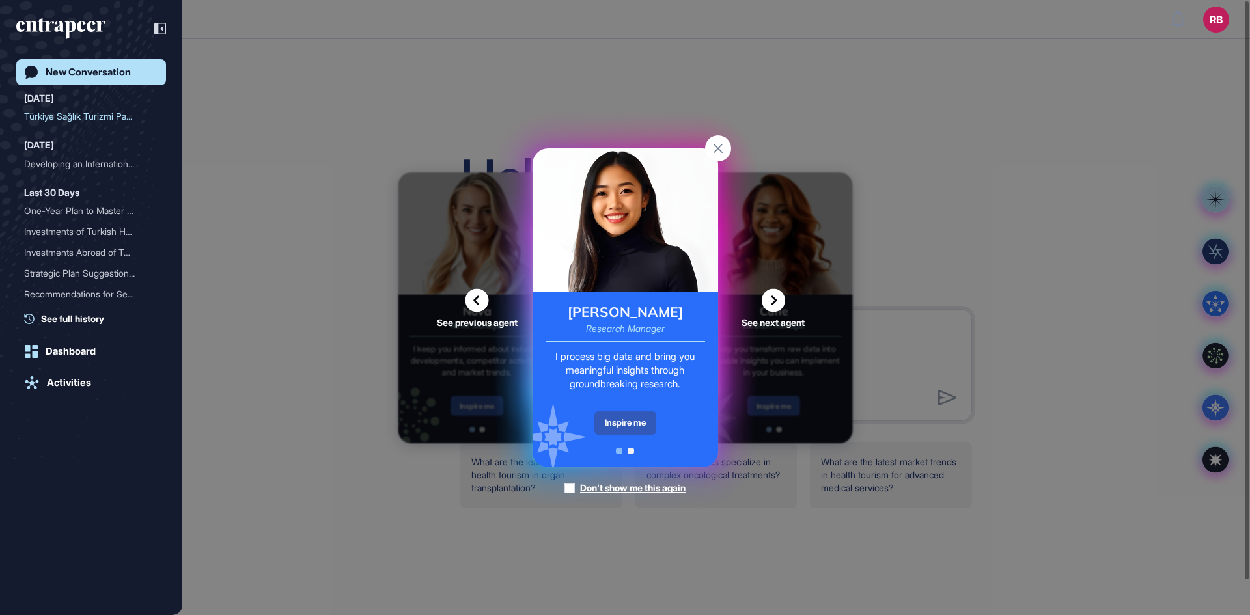
click at [781, 298] on icon at bounding box center [773, 299] width 23 height 23
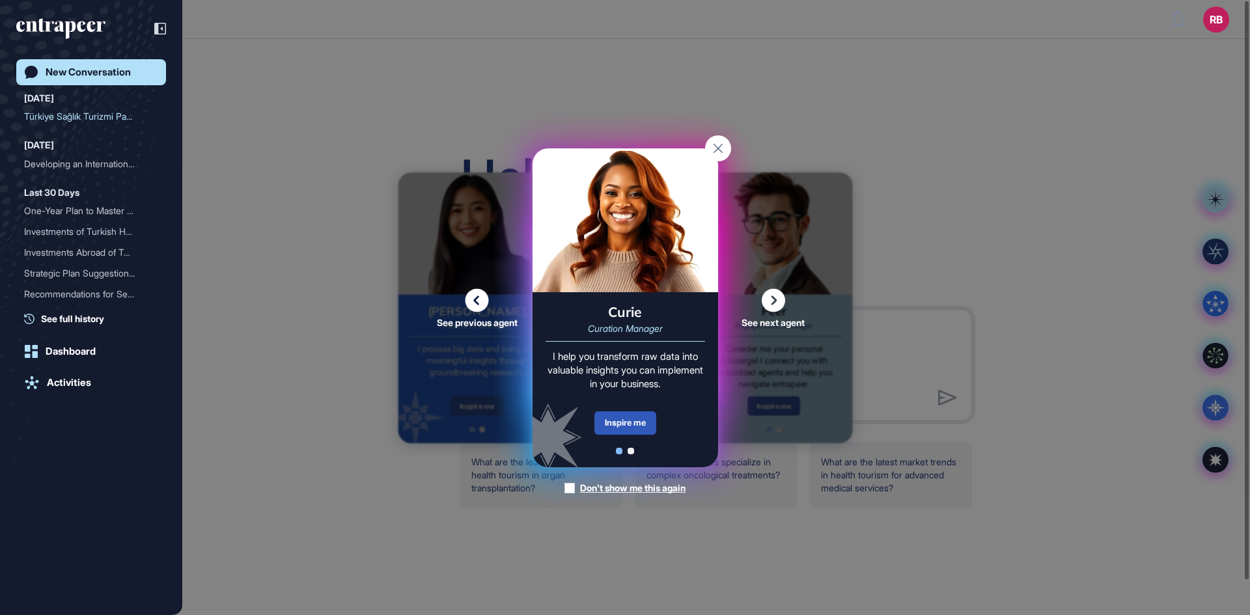
click at [72, 380] on div "Activities" at bounding box center [69, 383] width 44 height 12
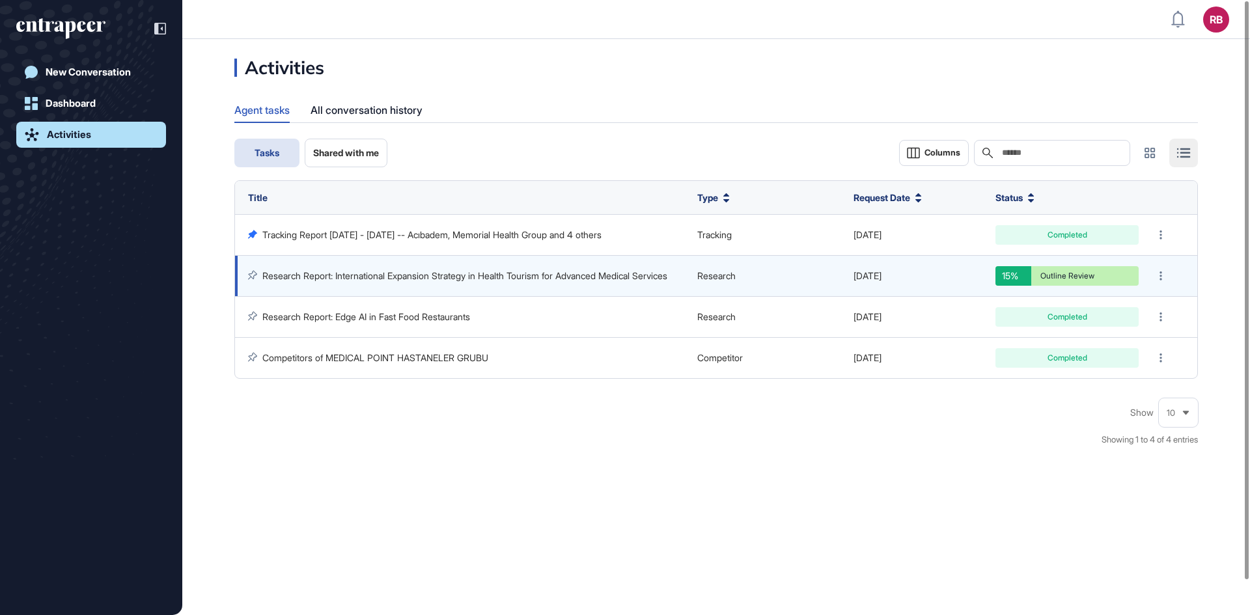
click at [334, 276] on link "Research Report: International Expansion Strategy in Health Tourism for Advance…" at bounding box center [464, 275] width 405 height 11
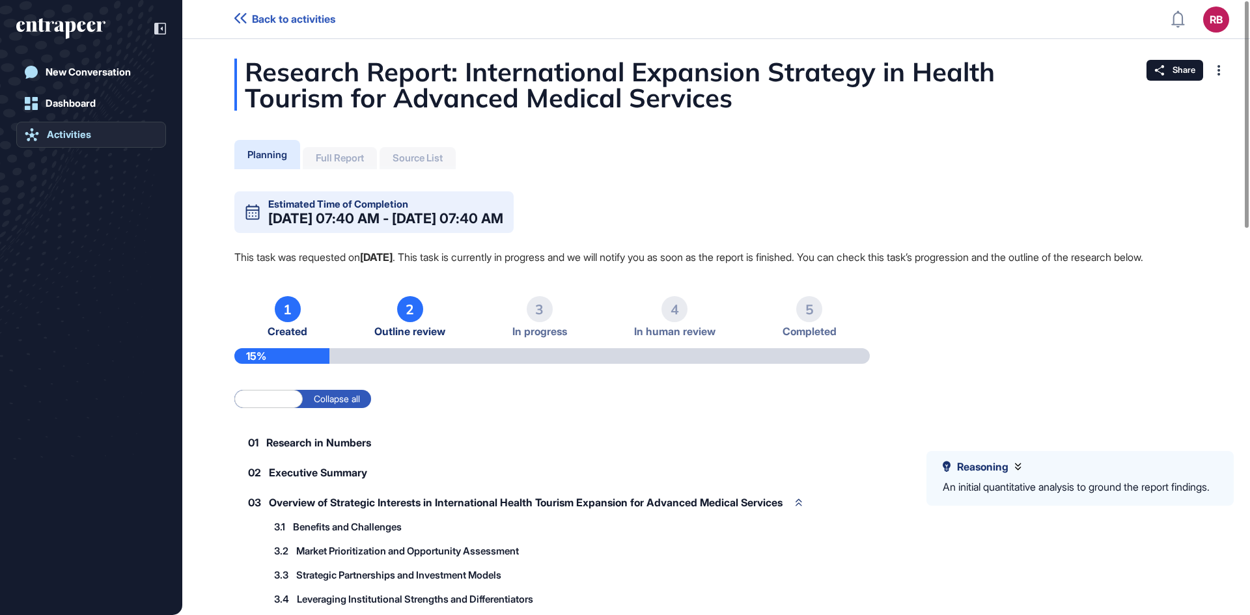
click at [59, 132] on div "Activities" at bounding box center [69, 135] width 44 height 12
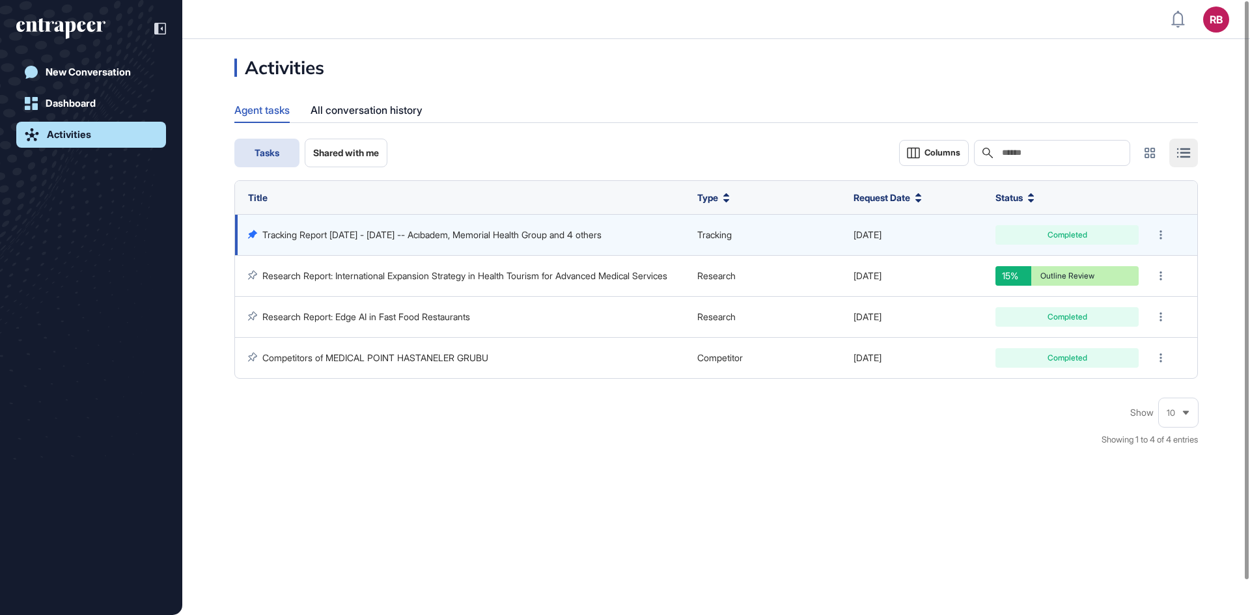
click at [436, 232] on link "Tracking Report [DATE] - [DATE] -- Acıbadem, Memorial Health Group and 4 others" at bounding box center [431, 234] width 339 height 11
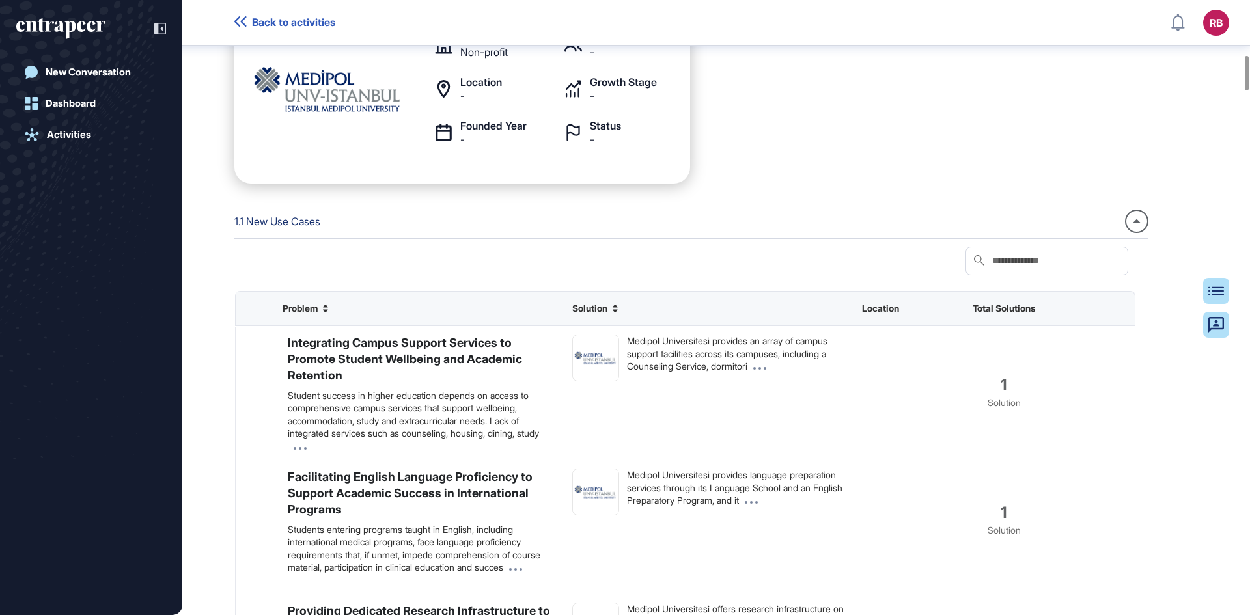
scroll to position [141, 0]
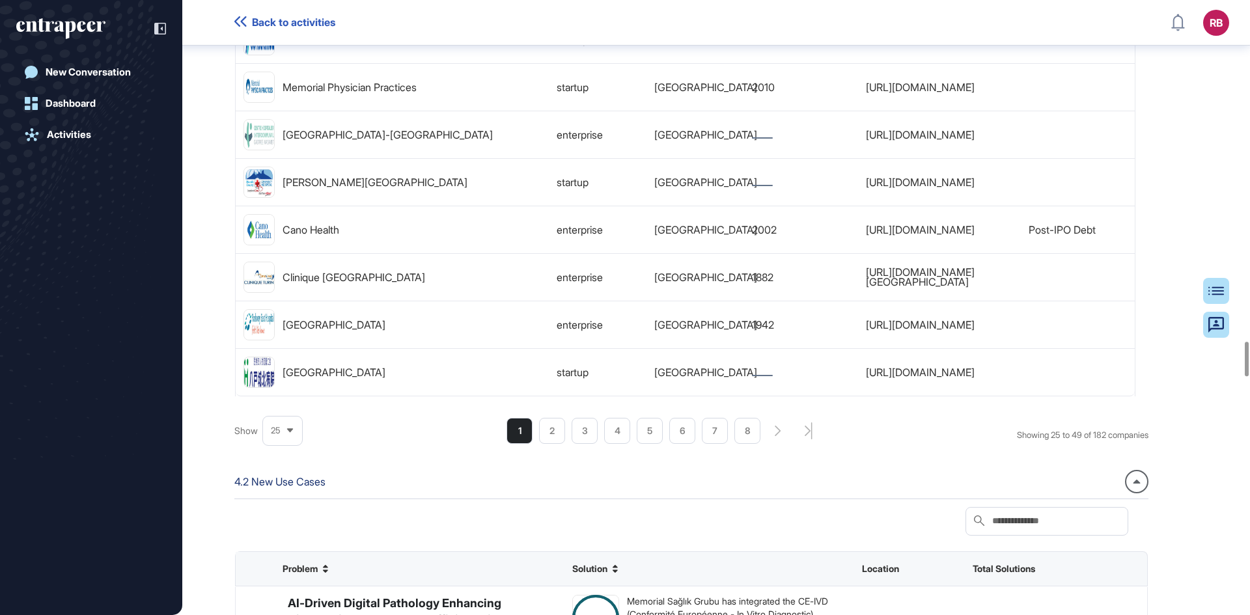
scroll to position [6321, 0]
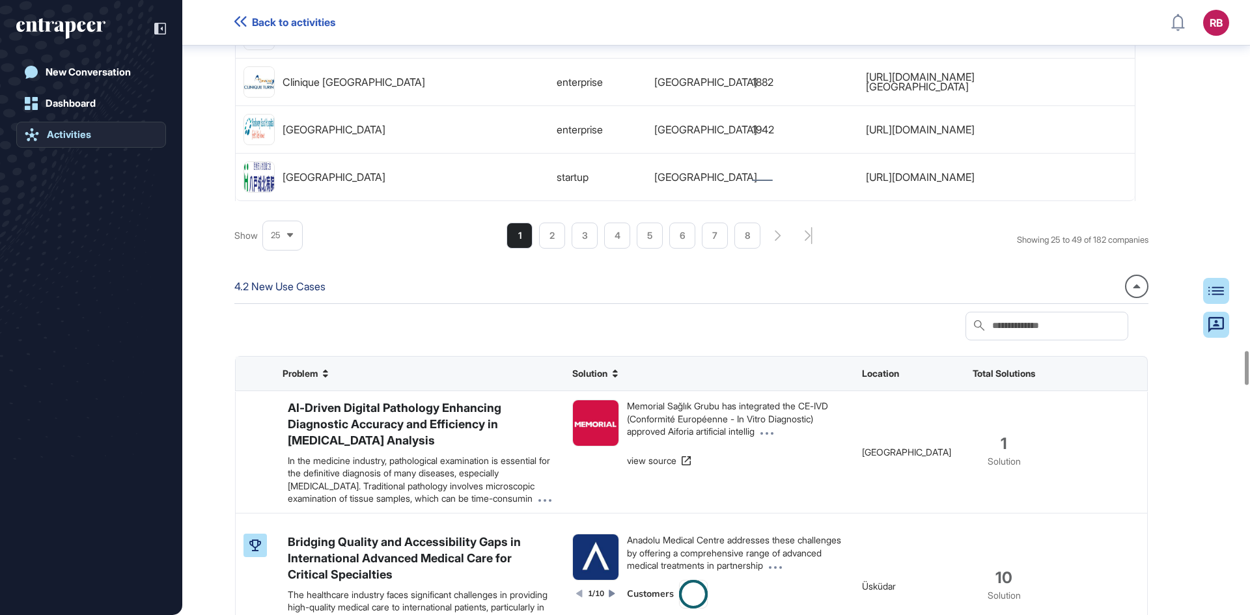
click at [81, 143] on link "Activities" at bounding box center [91, 135] width 150 height 26
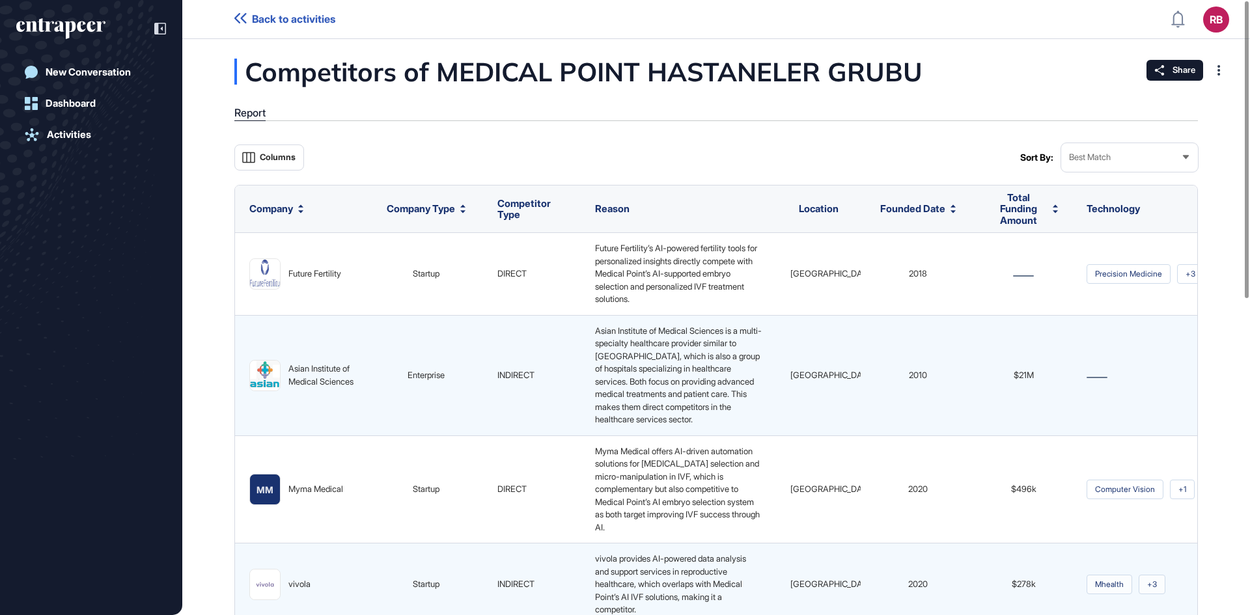
scroll to position [1, 1]
click at [96, 138] on link "Activities" at bounding box center [91, 135] width 150 height 26
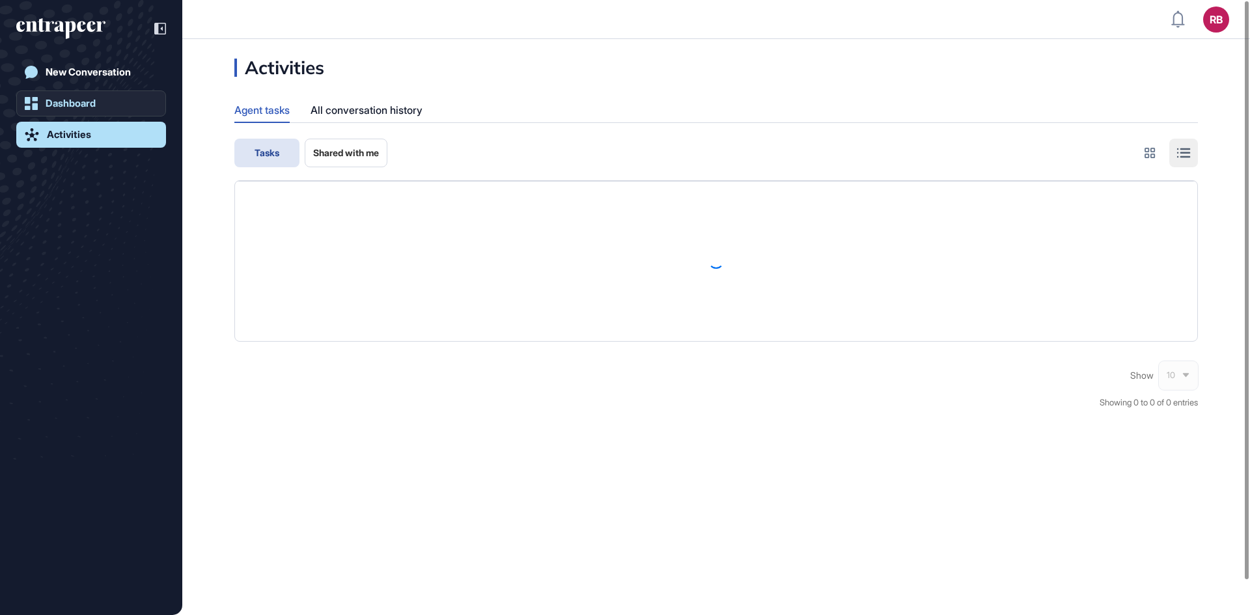
click at [86, 108] on div "Dashboard" at bounding box center [71, 104] width 50 height 12
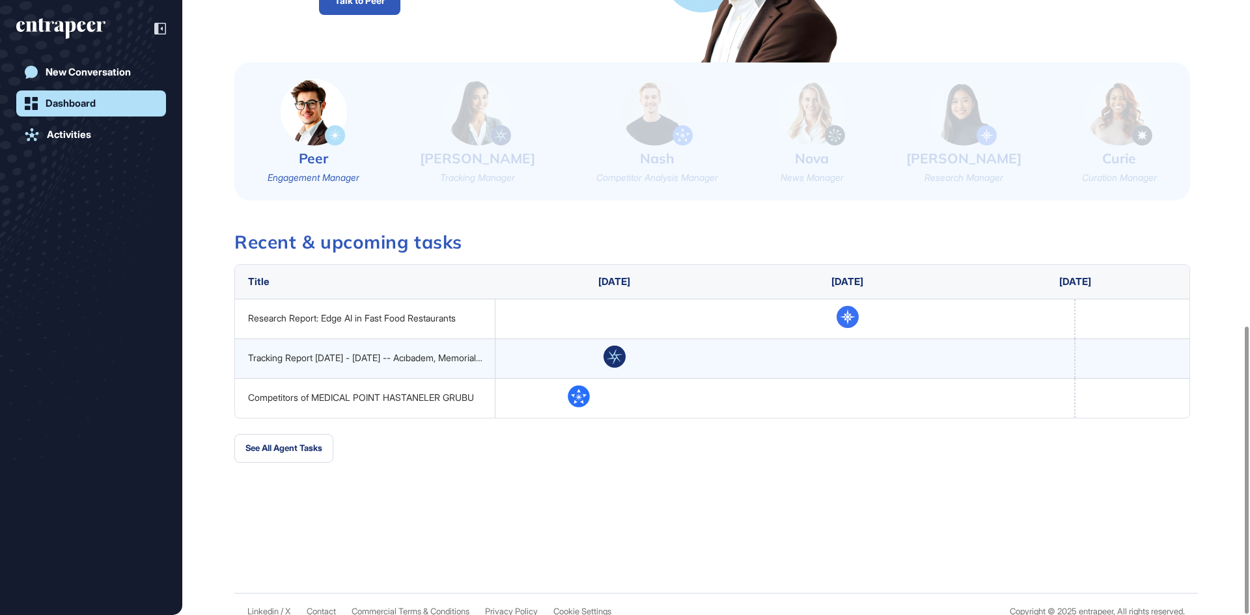
scroll to position [697, 0]
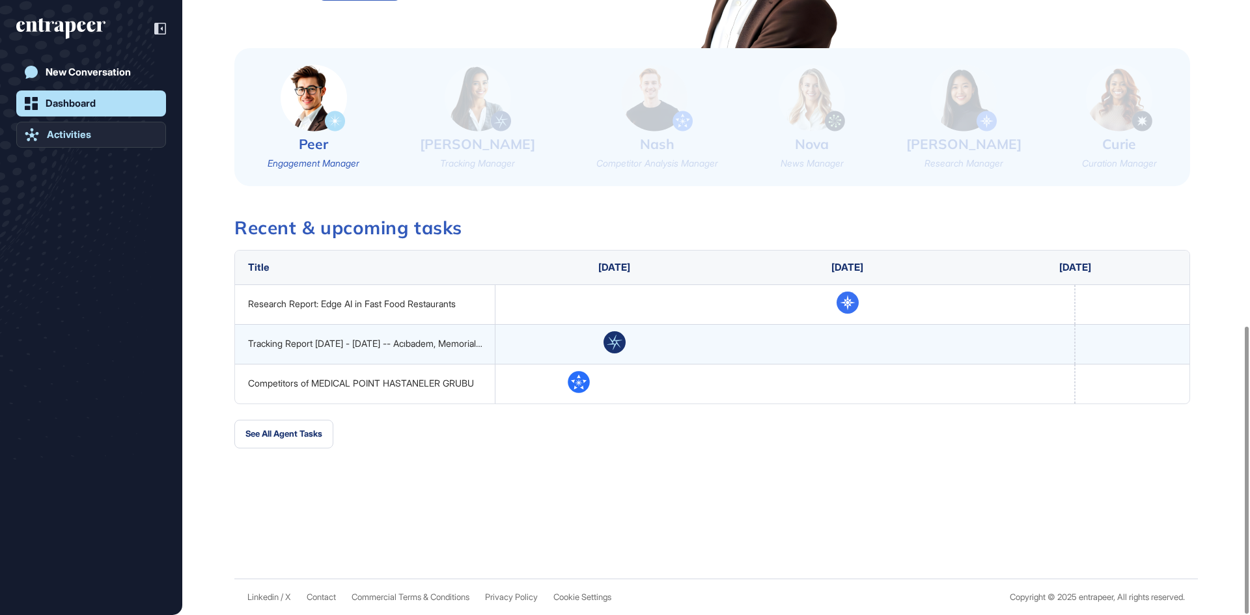
click at [85, 140] on div "Activities" at bounding box center [69, 135] width 44 height 12
